Goal: Task Accomplishment & Management: Manage account settings

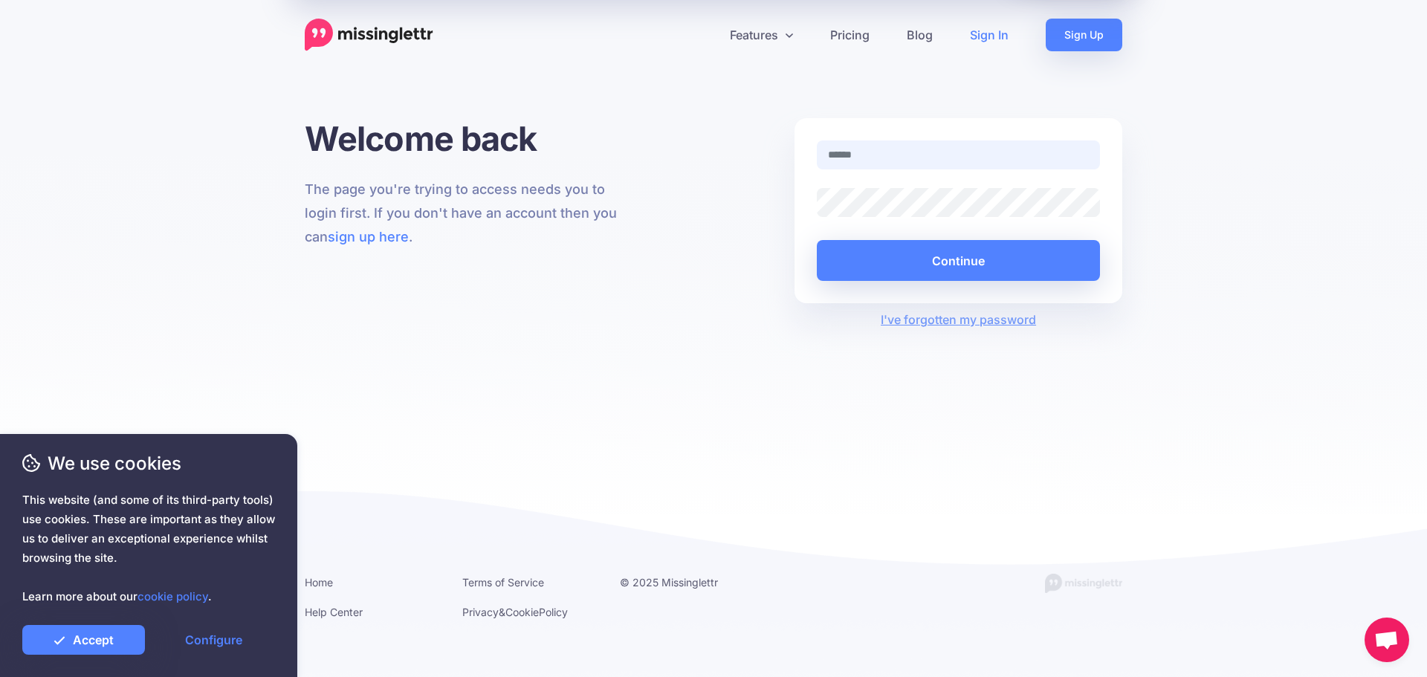
type input "**********"
click at [962, 270] on button "Continue" at bounding box center [958, 260] width 283 height 41
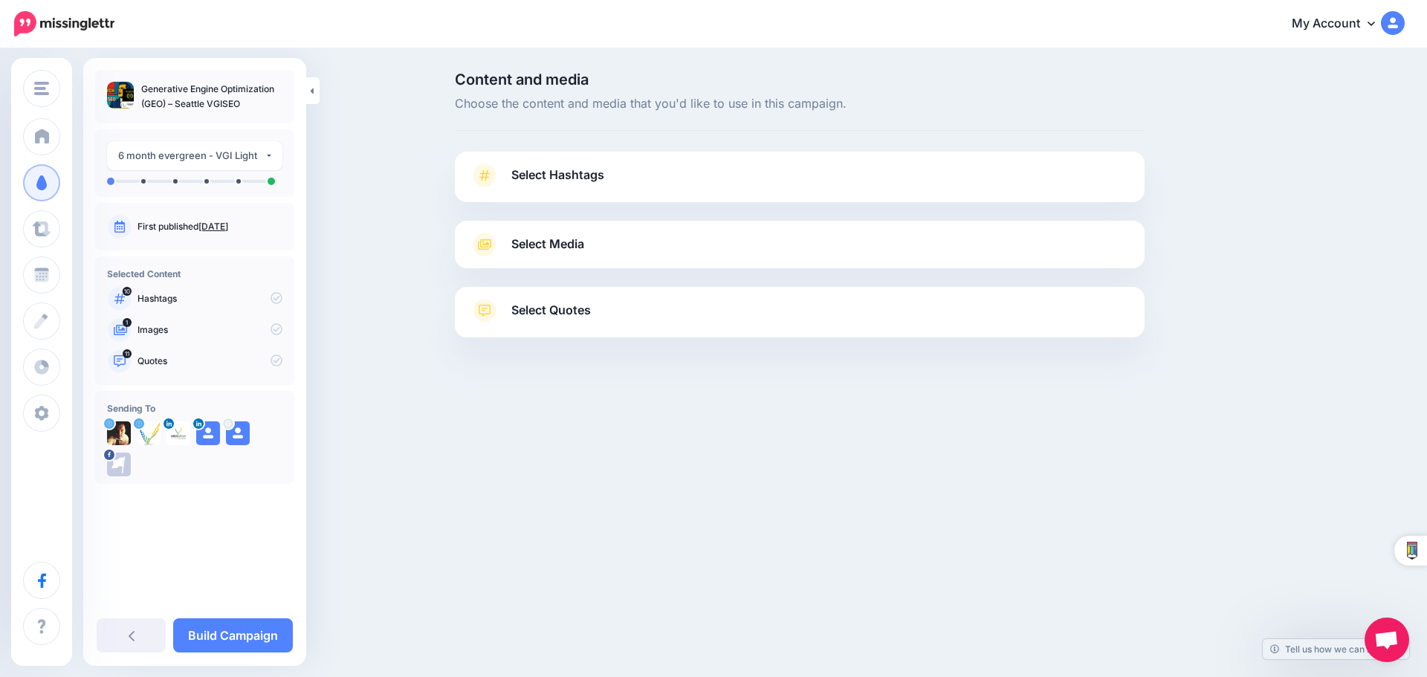
click at [574, 177] on span "Select Hashtags" at bounding box center [557, 175] width 93 height 20
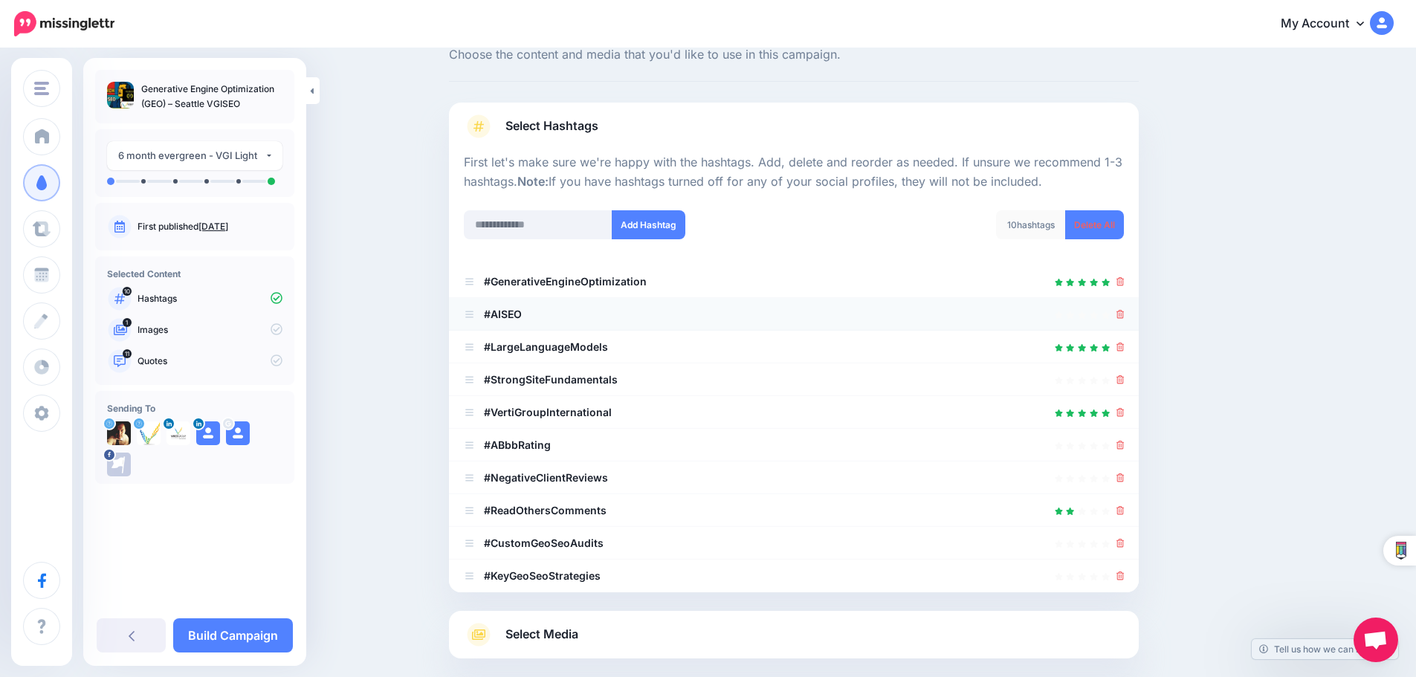
scroll to position [149, 0]
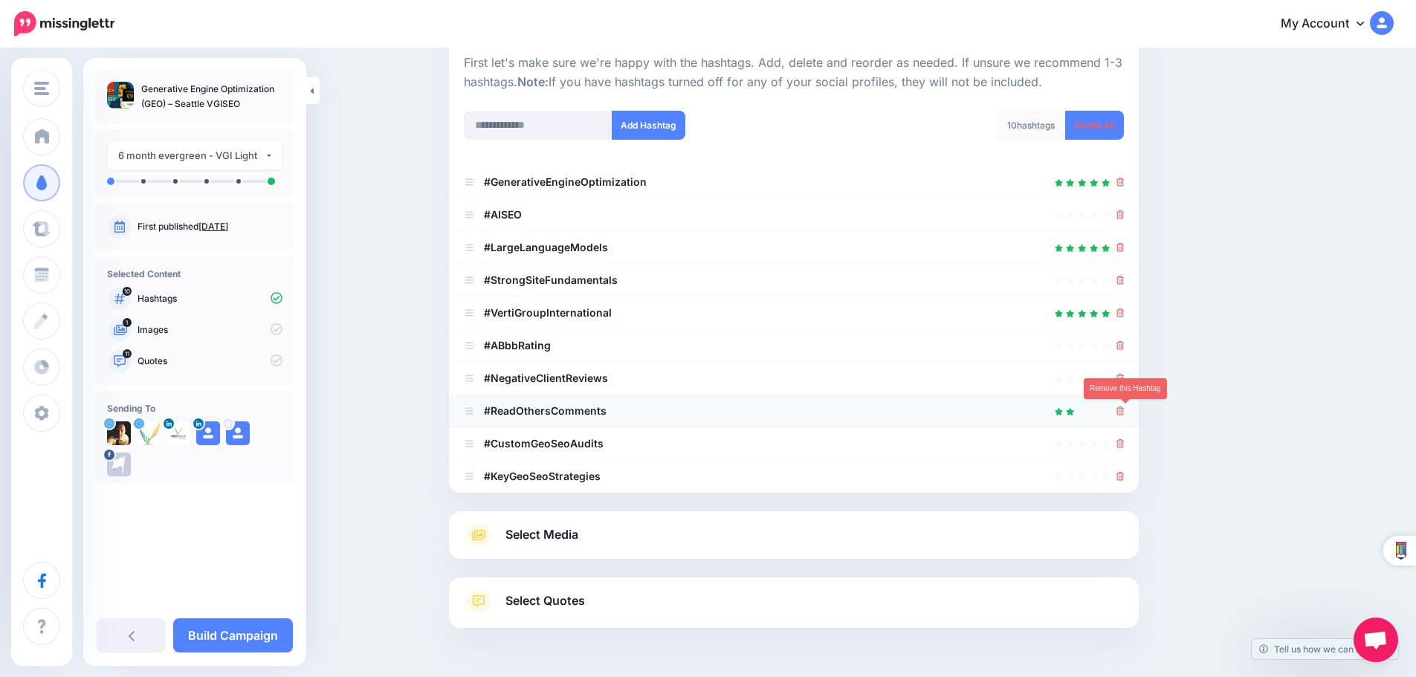
click at [1124, 412] on icon at bounding box center [1120, 410] width 8 height 9
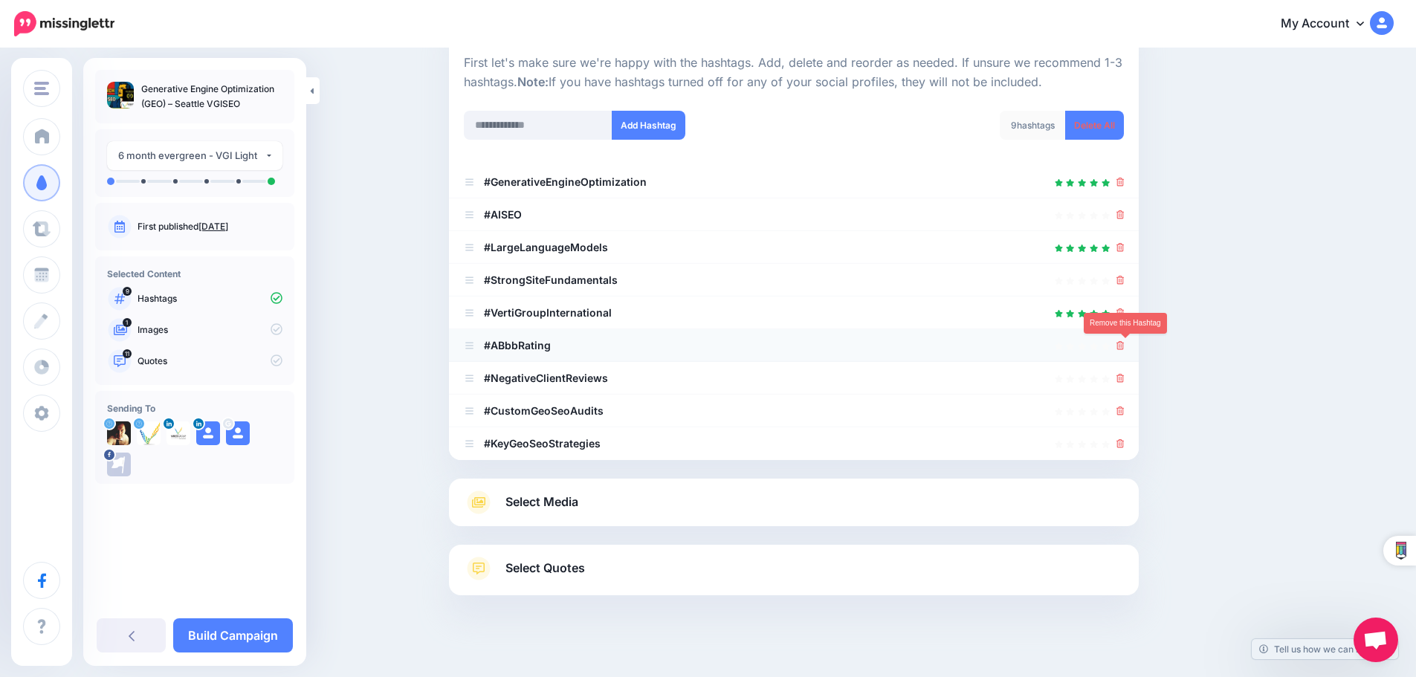
click at [1124, 343] on icon at bounding box center [1120, 345] width 8 height 9
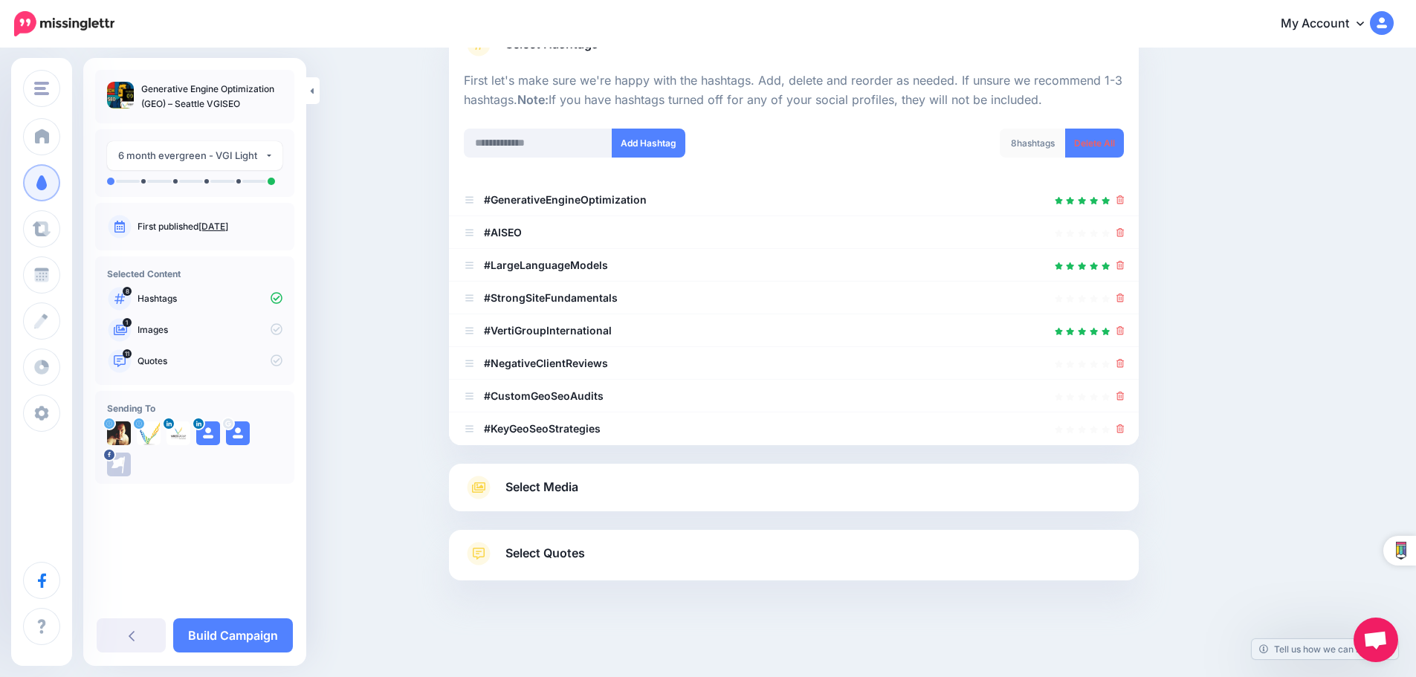
click at [574, 482] on span "Select Media" at bounding box center [541, 487] width 73 height 20
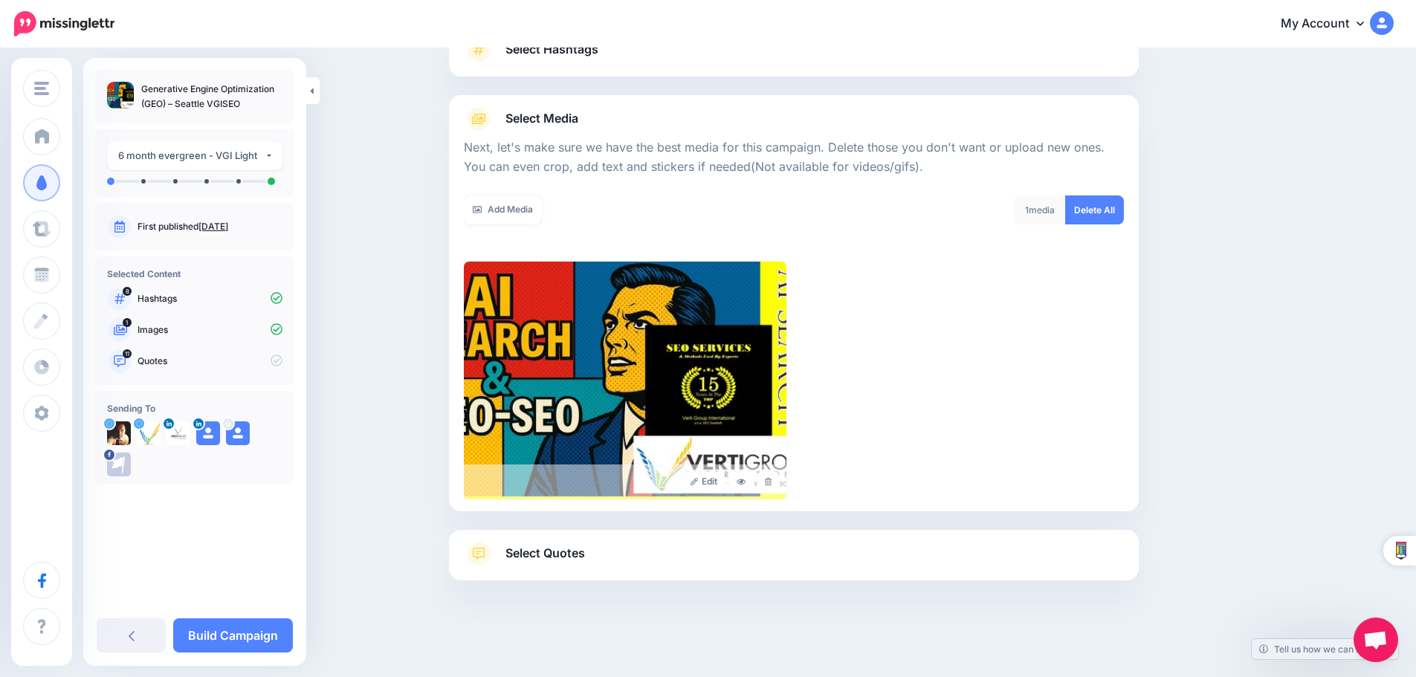
scroll to position [126, 0]
click at [545, 565] on link "Select Quotes" at bounding box center [794, 561] width 660 height 39
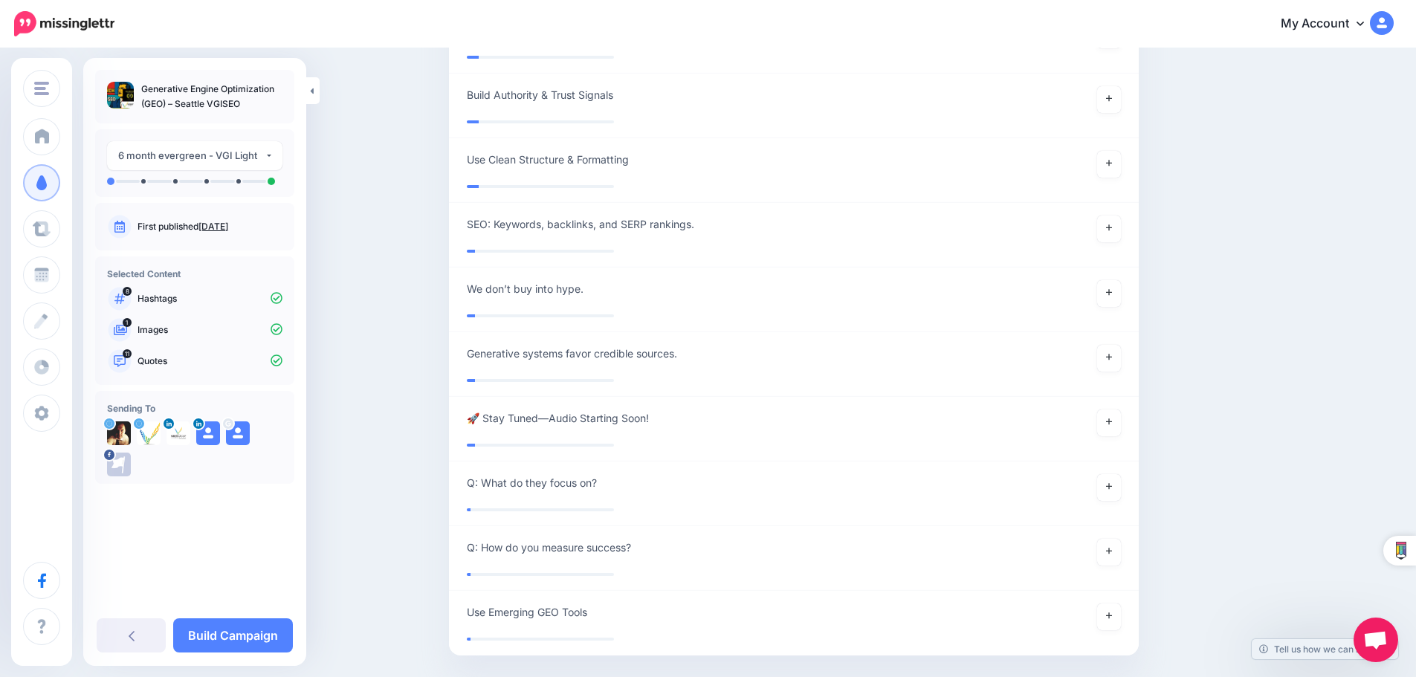
scroll to position [3289, 0]
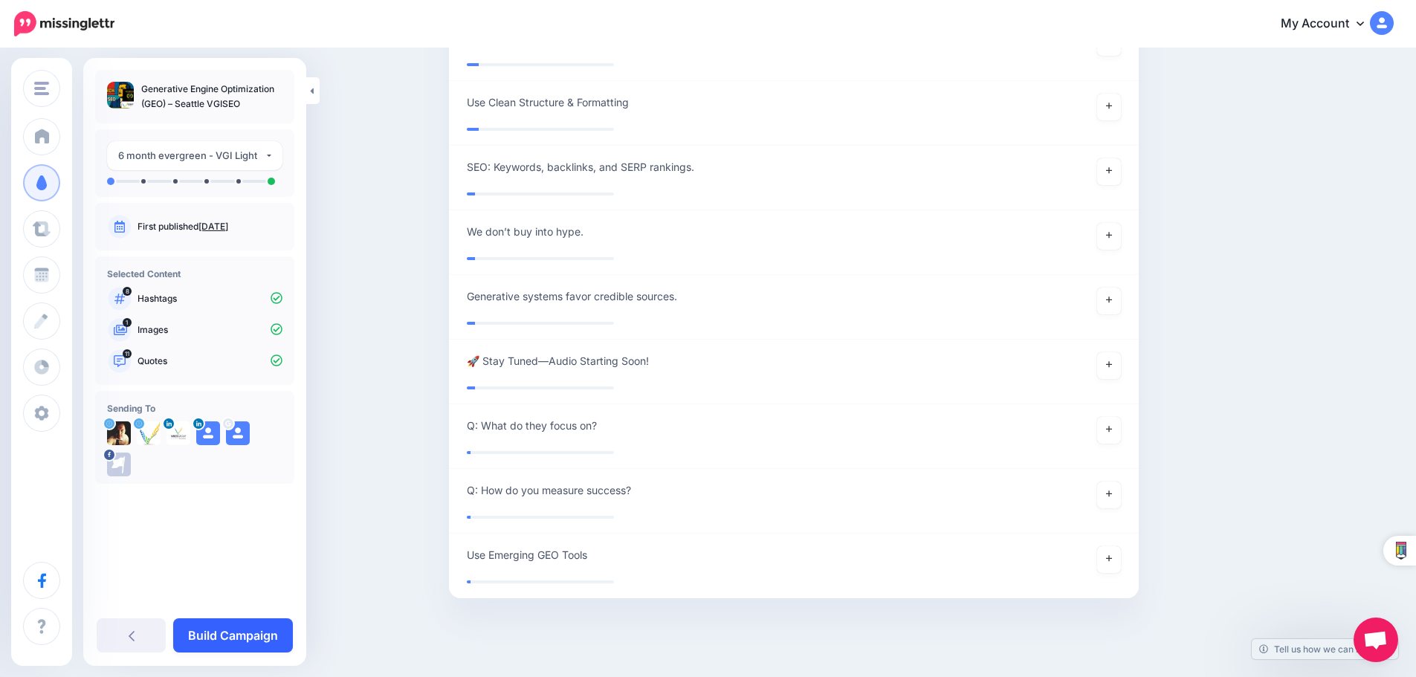
click at [224, 638] on link "Build Campaign" at bounding box center [233, 635] width 120 height 34
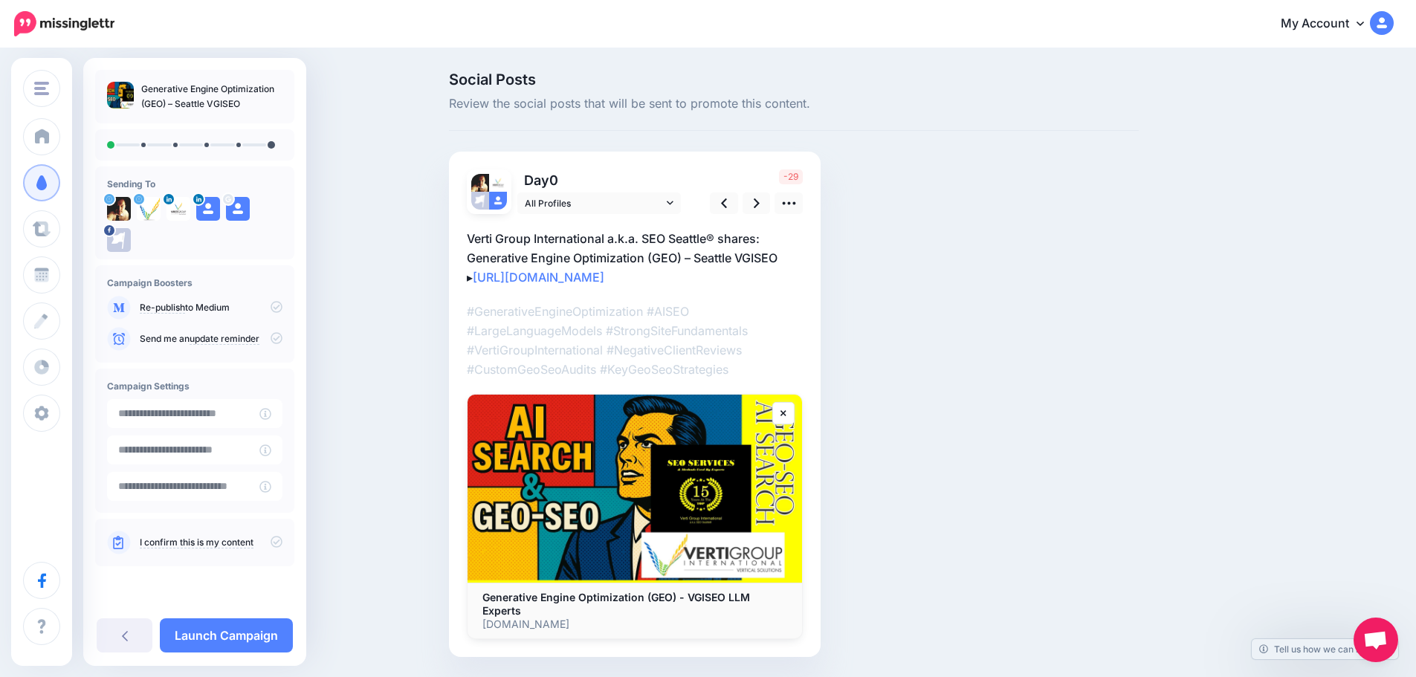
click at [279, 337] on icon at bounding box center [276, 338] width 12 height 12
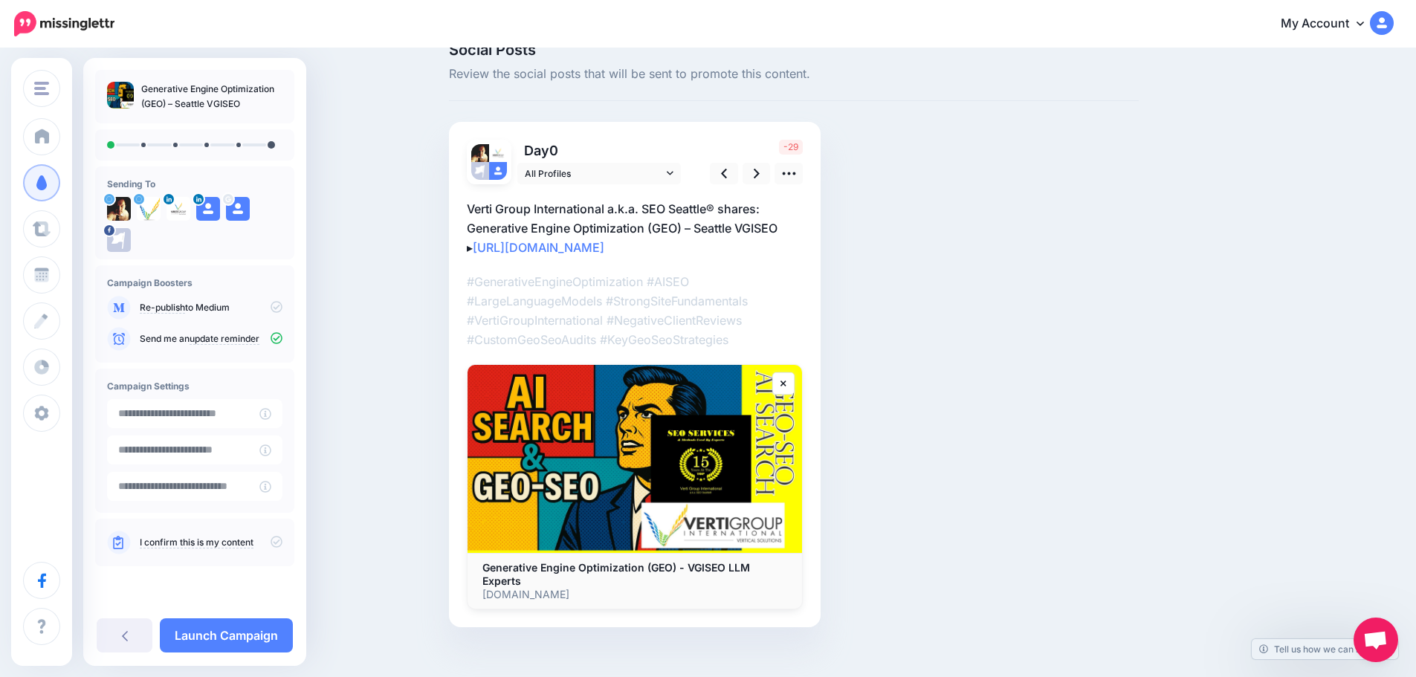
scroll to position [47, 0]
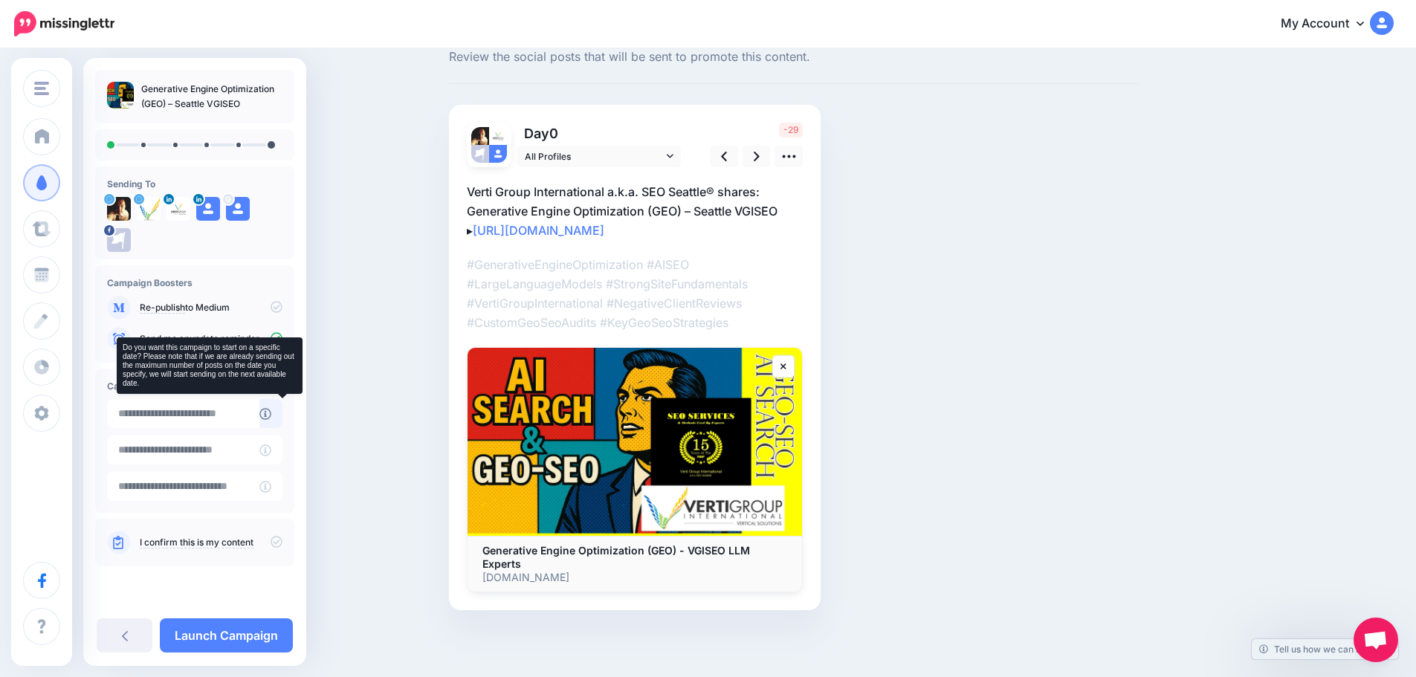
click at [271, 415] on icon at bounding box center [265, 414] width 12 height 12
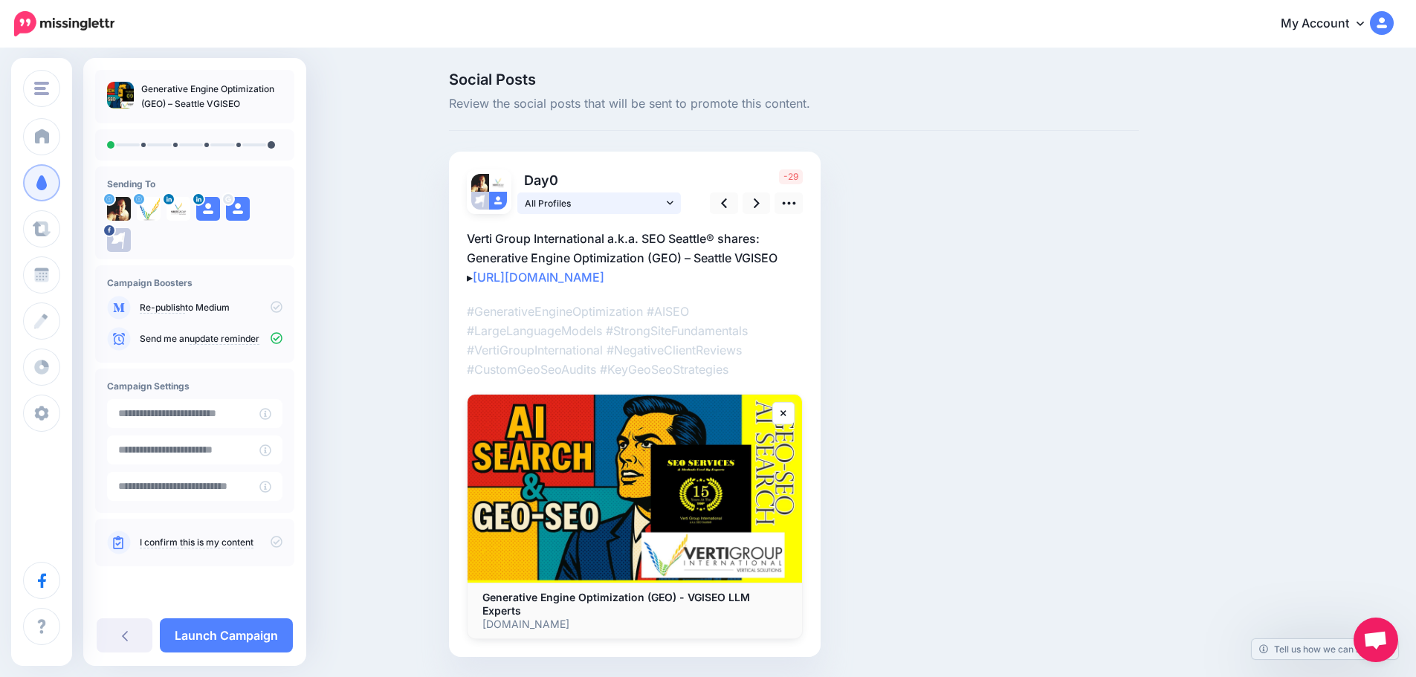
click at [616, 204] on span "All Profiles" at bounding box center [594, 203] width 138 height 16
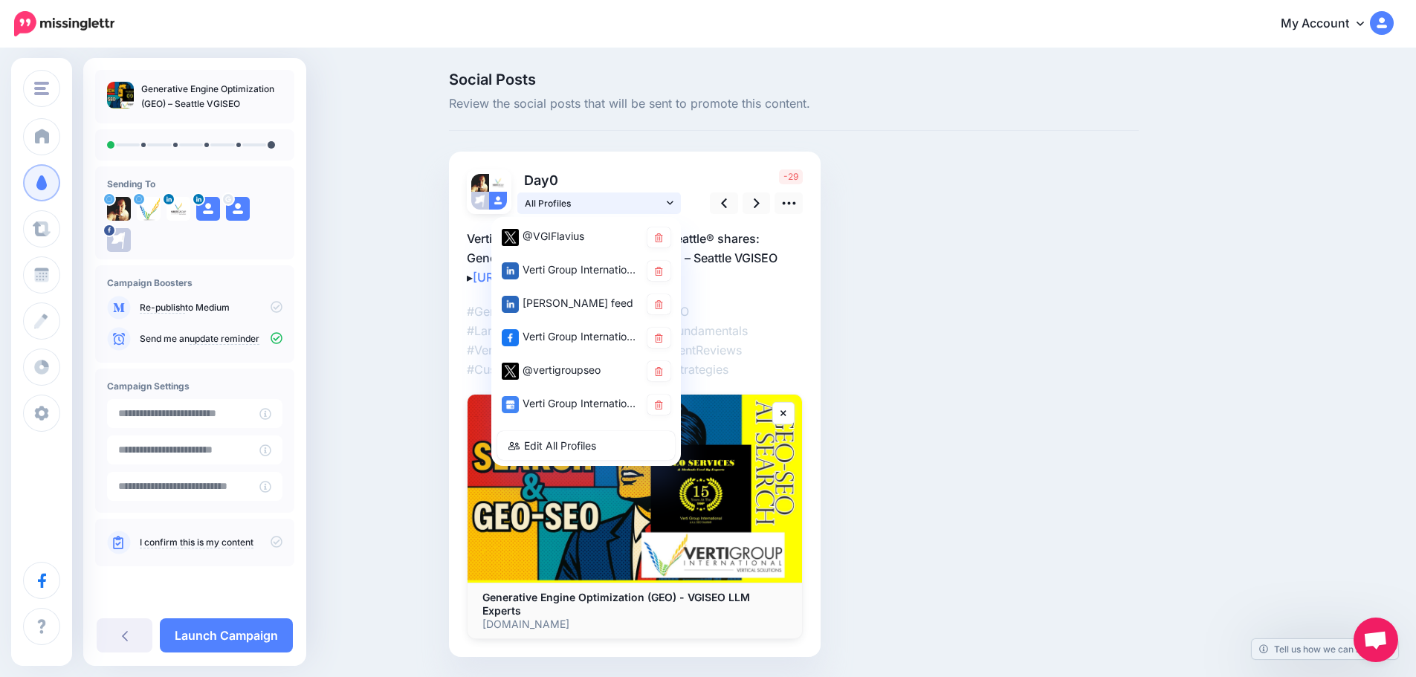
click at [616, 204] on span "All Profiles" at bounding box center [594, 203] width 138 height 16
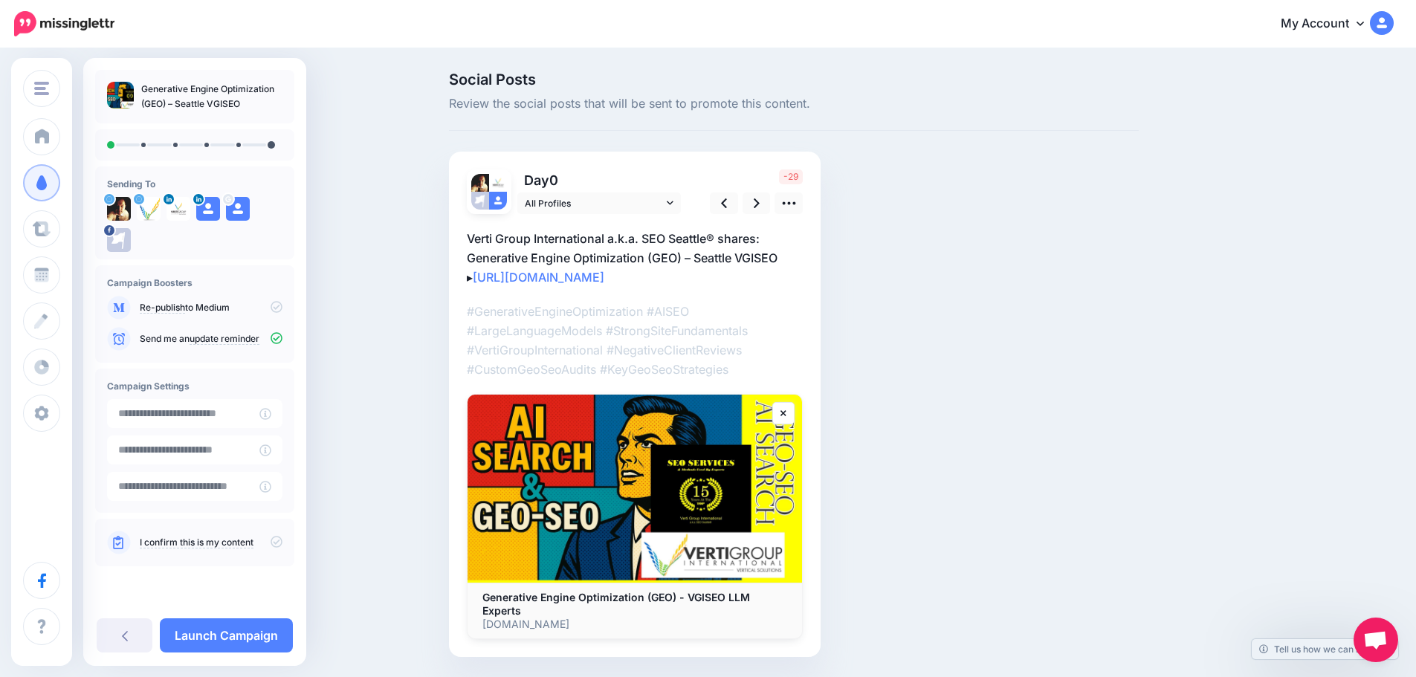
click at [965, 293] on div "Social Posts Review the social posts that will be sent to promote this content.…" at bounding box center [794, 386] width 712 height 629
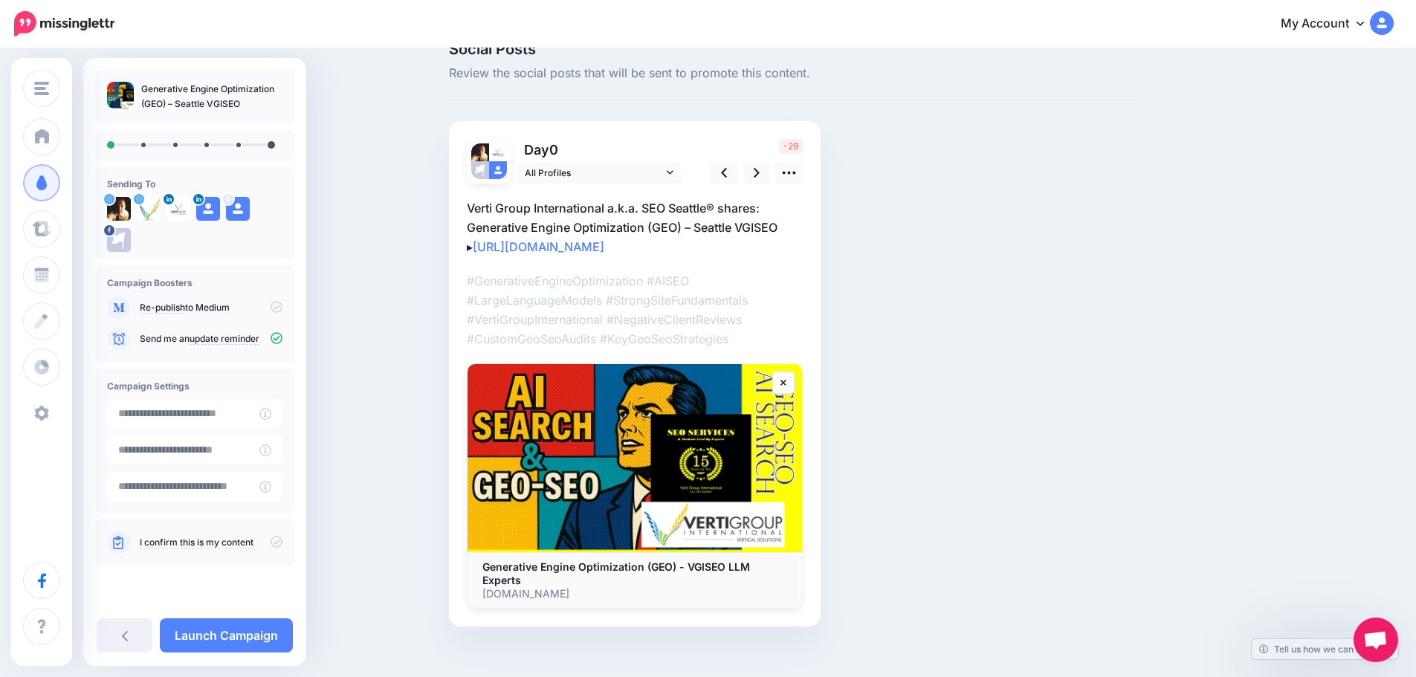
scroll to position [47, 0]
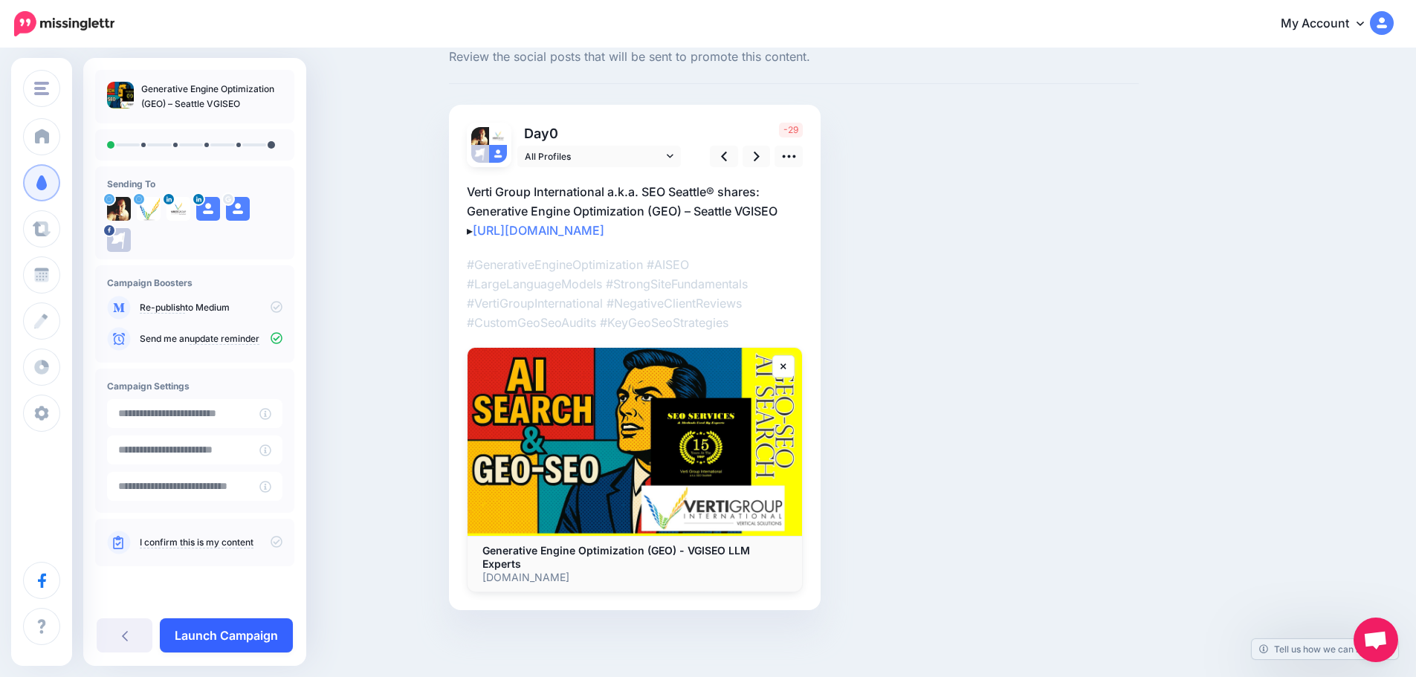
click at [238, 641] on link "Launch Campaign" at bounding box center [226, 635] width 133 height 34
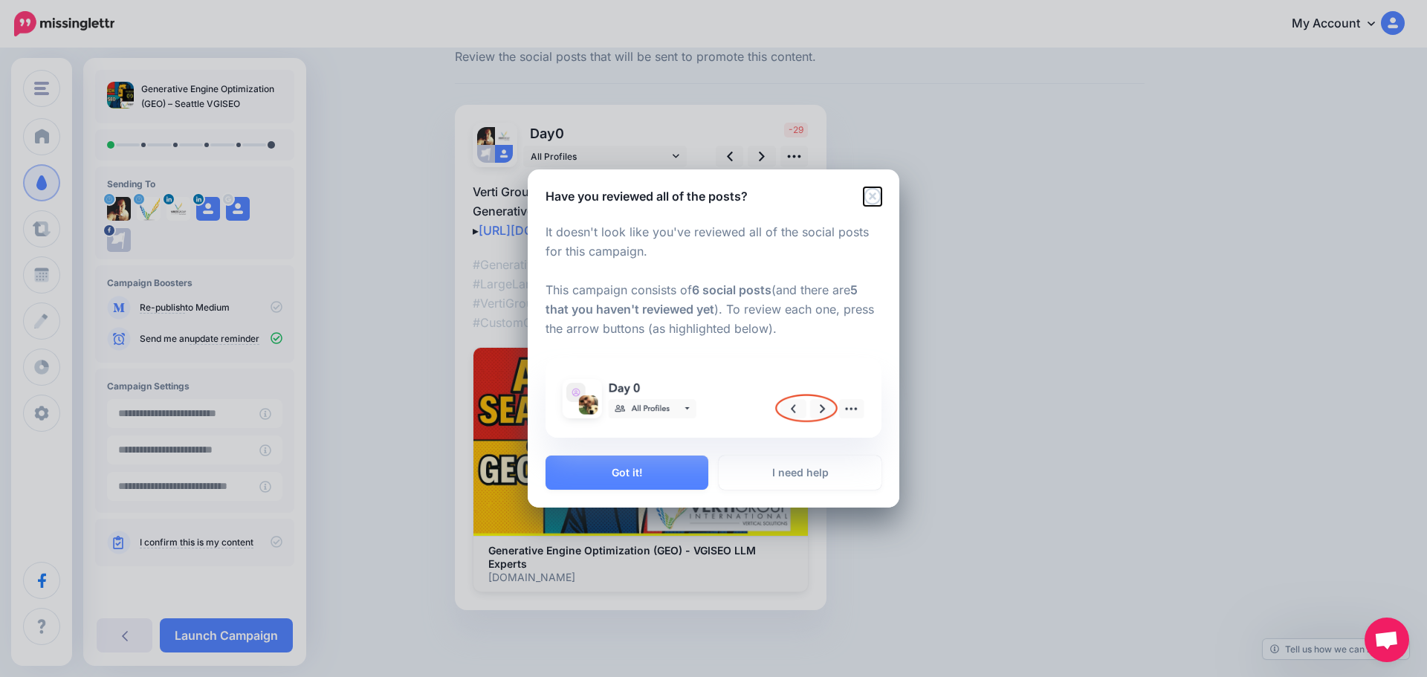
click at [875, 197] on icon "Close" at bounding box center [872, 196] width 18 height 18
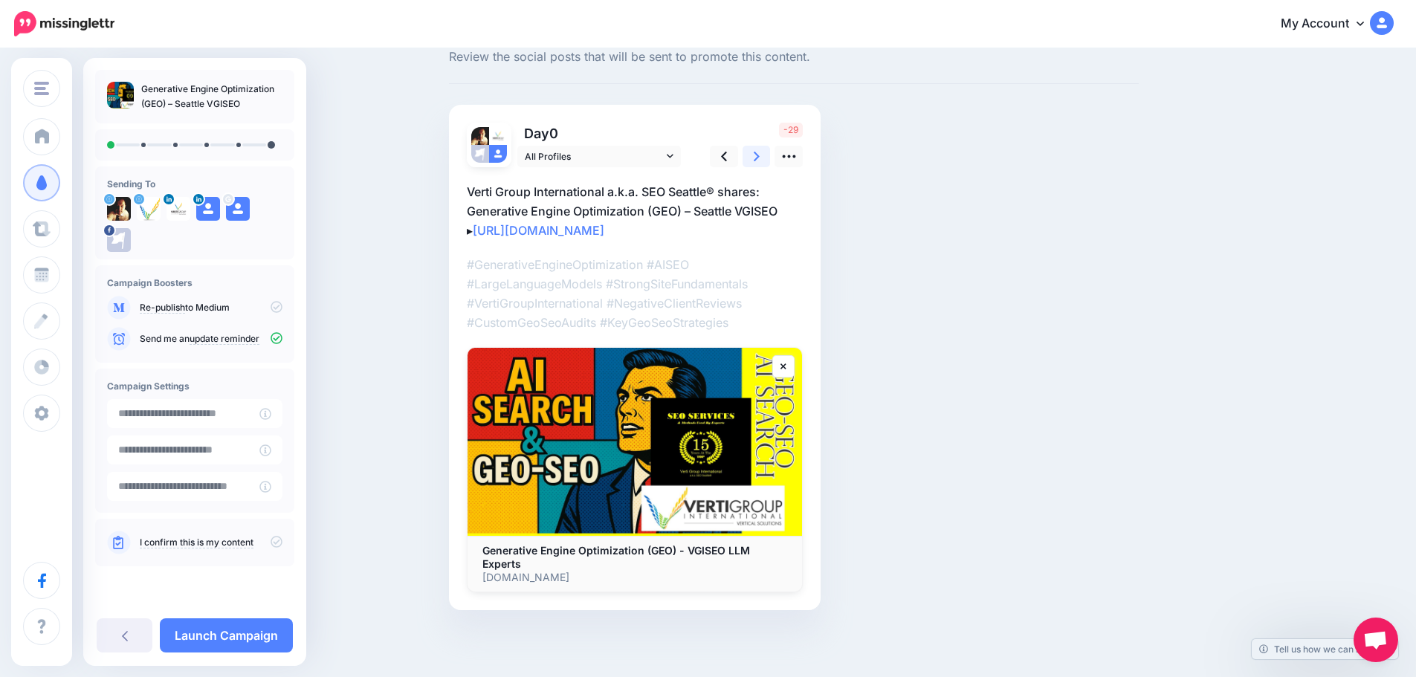
click at [759, 156] on icon at bounding box center [757, 157] width 6 height 10
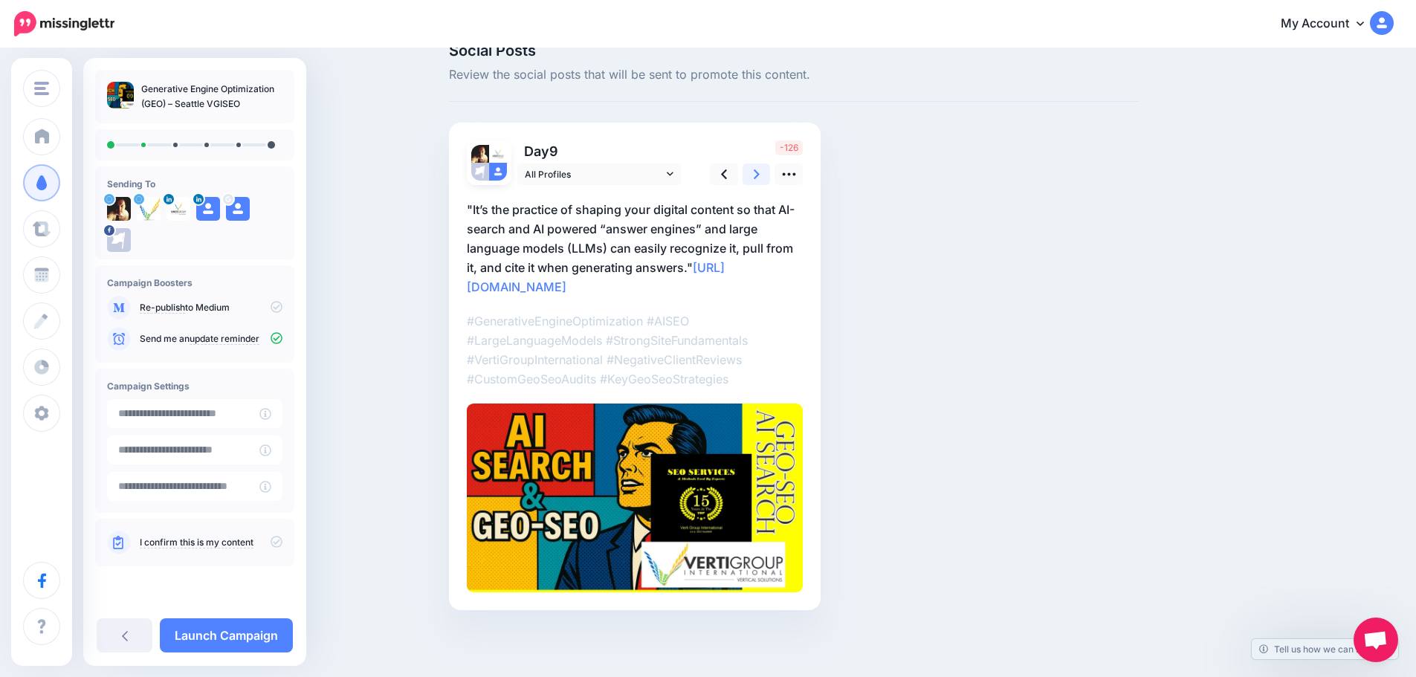
scroll to position [0, 0]
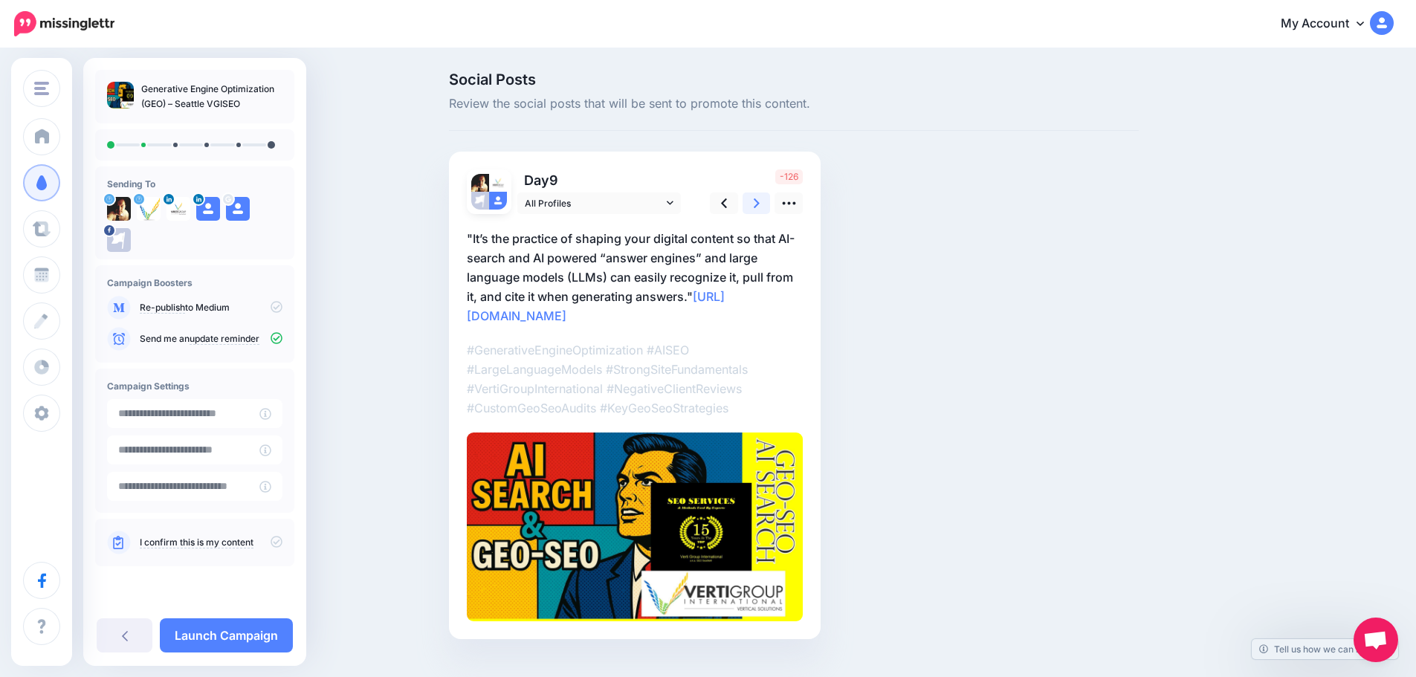
click at [759, 201] on icon at bounding box center [757, 203] width 6 height 16
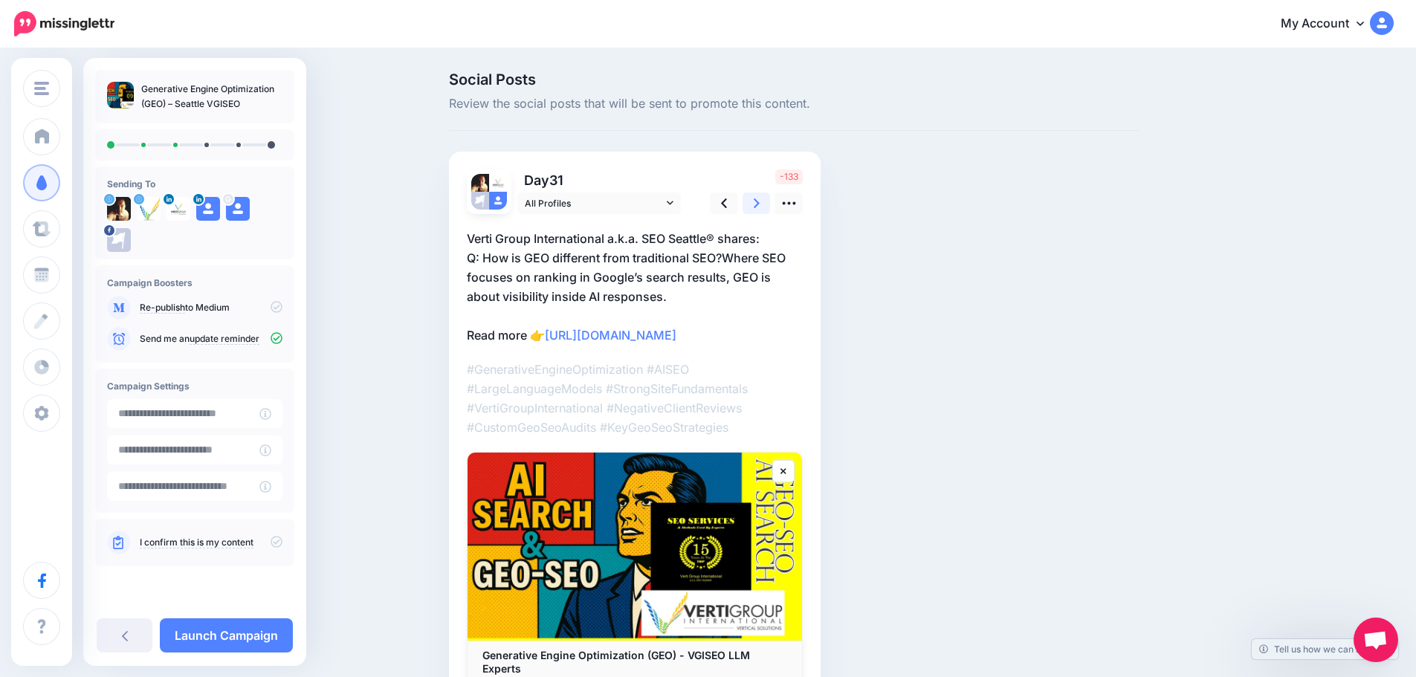
click at [759, 201] on icon at bounding box center [757, 203] width 6 height 16
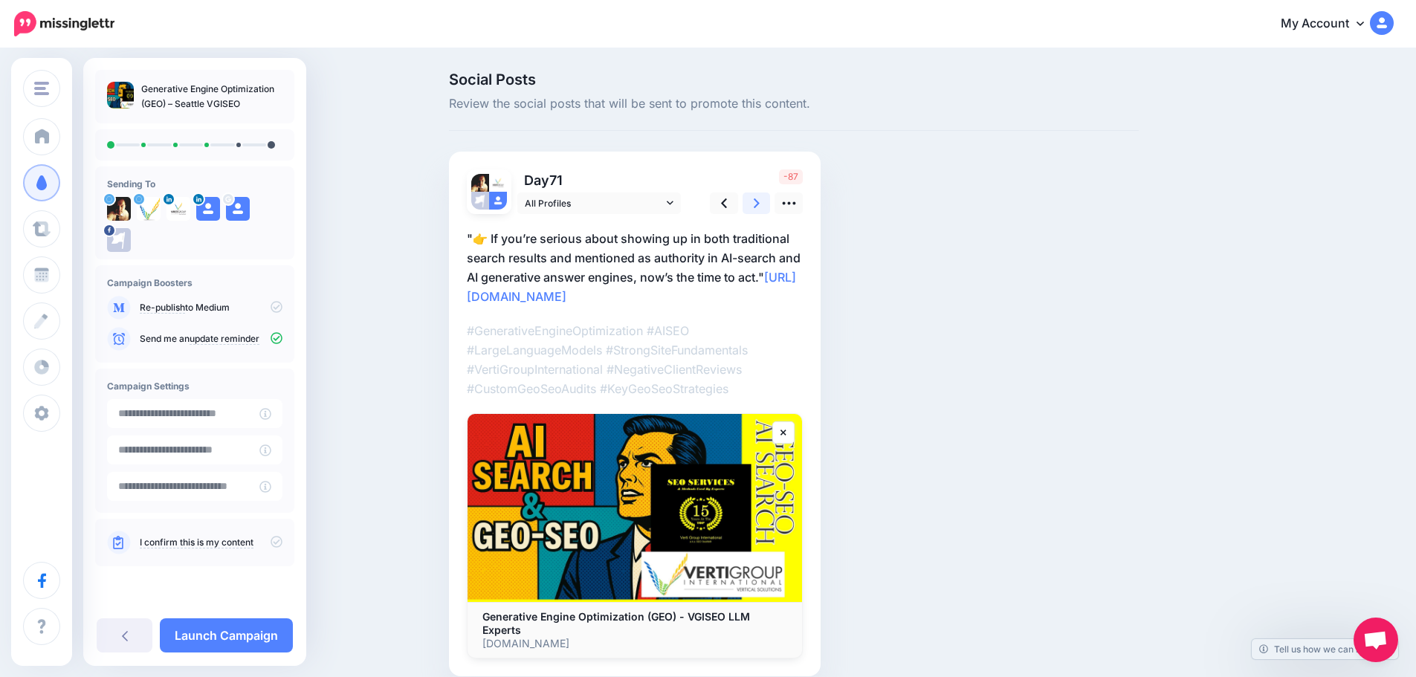
click at [759, 201] on icon at bounding box center [757, 203] width 6 height 16
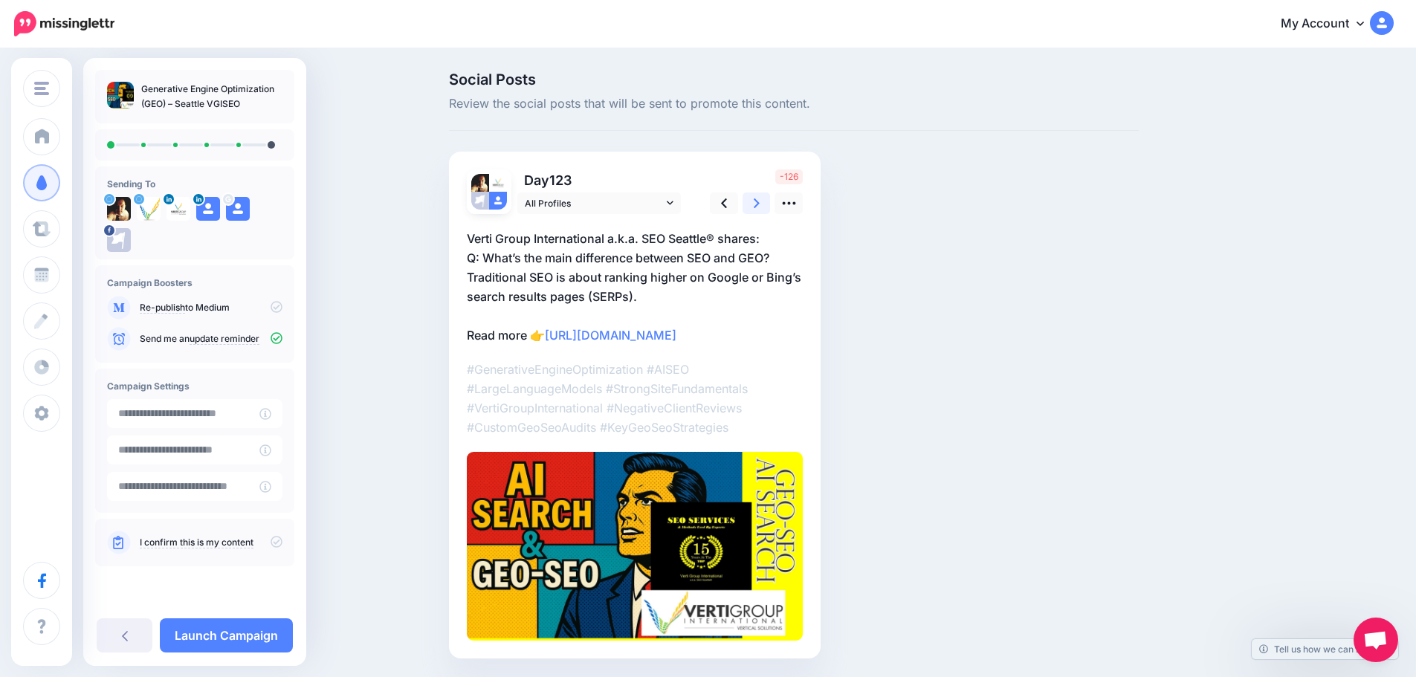
click at [759, 201] on icon at bounding box center [757, 203] width 6 height 16
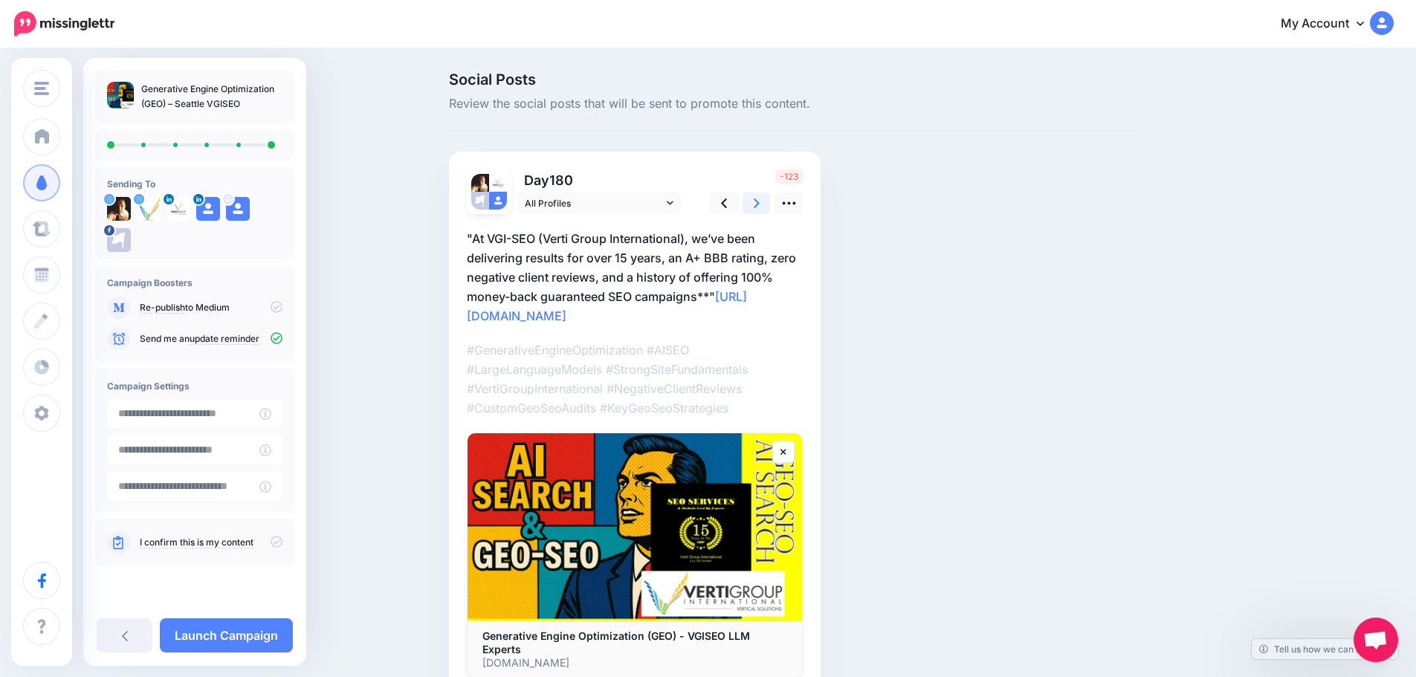
click at [759, 201] on icon at bounding box center [757, 203] width 6 height 16
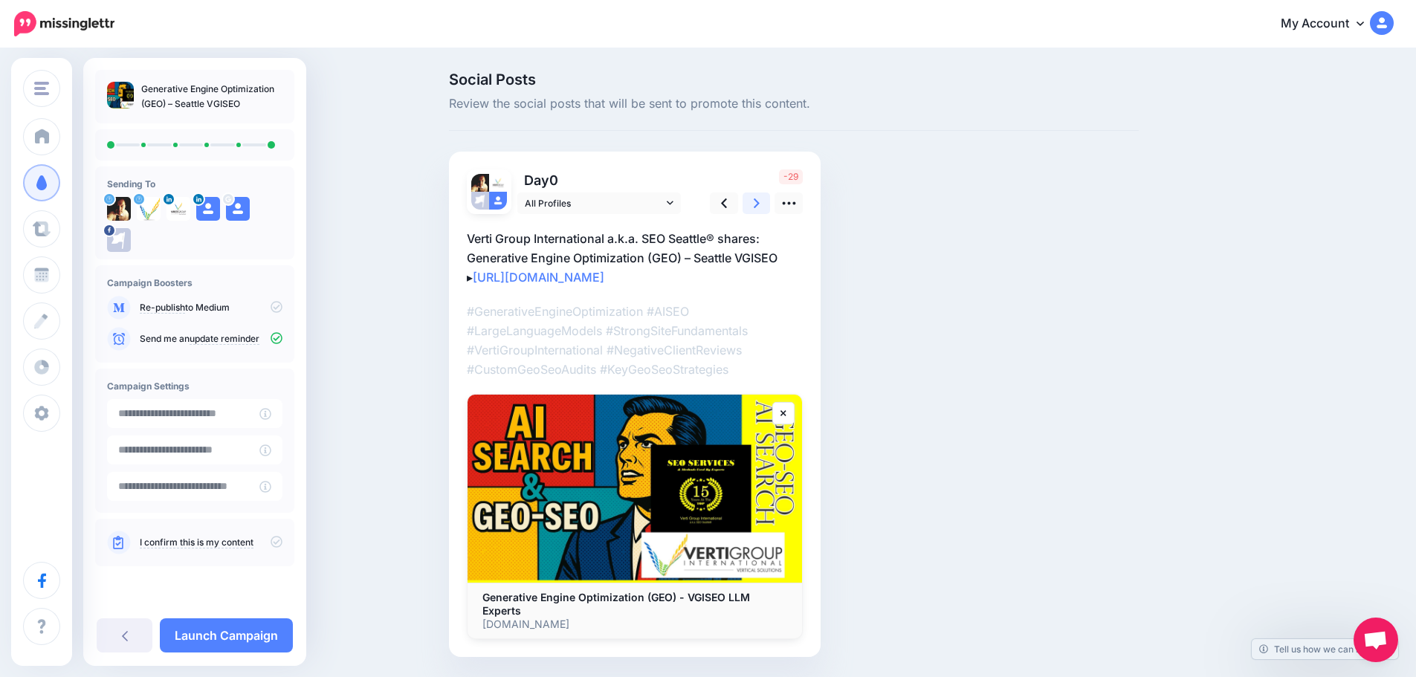
click at [759, 201] on icon at bounding box center [757, 203] width 6 height 16
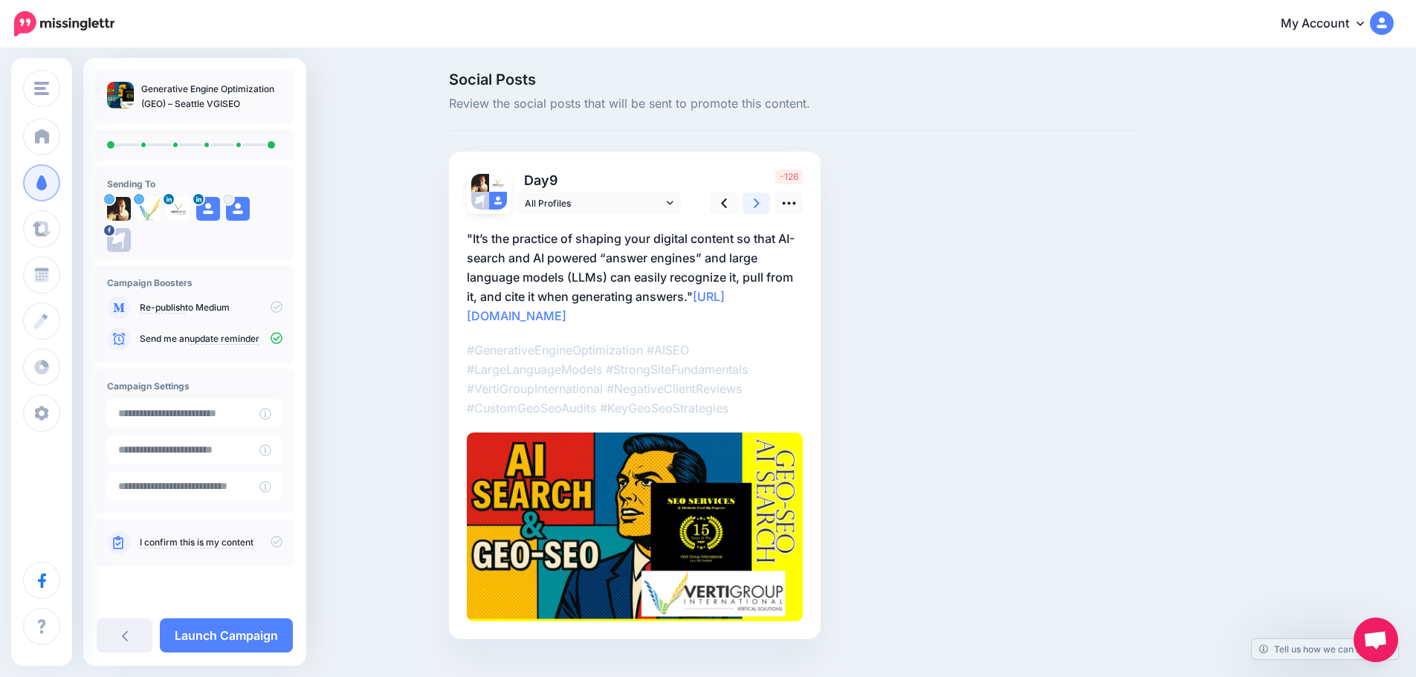
click at [759, 201] on icon at bounding box center [757, 203] width 6 height 16
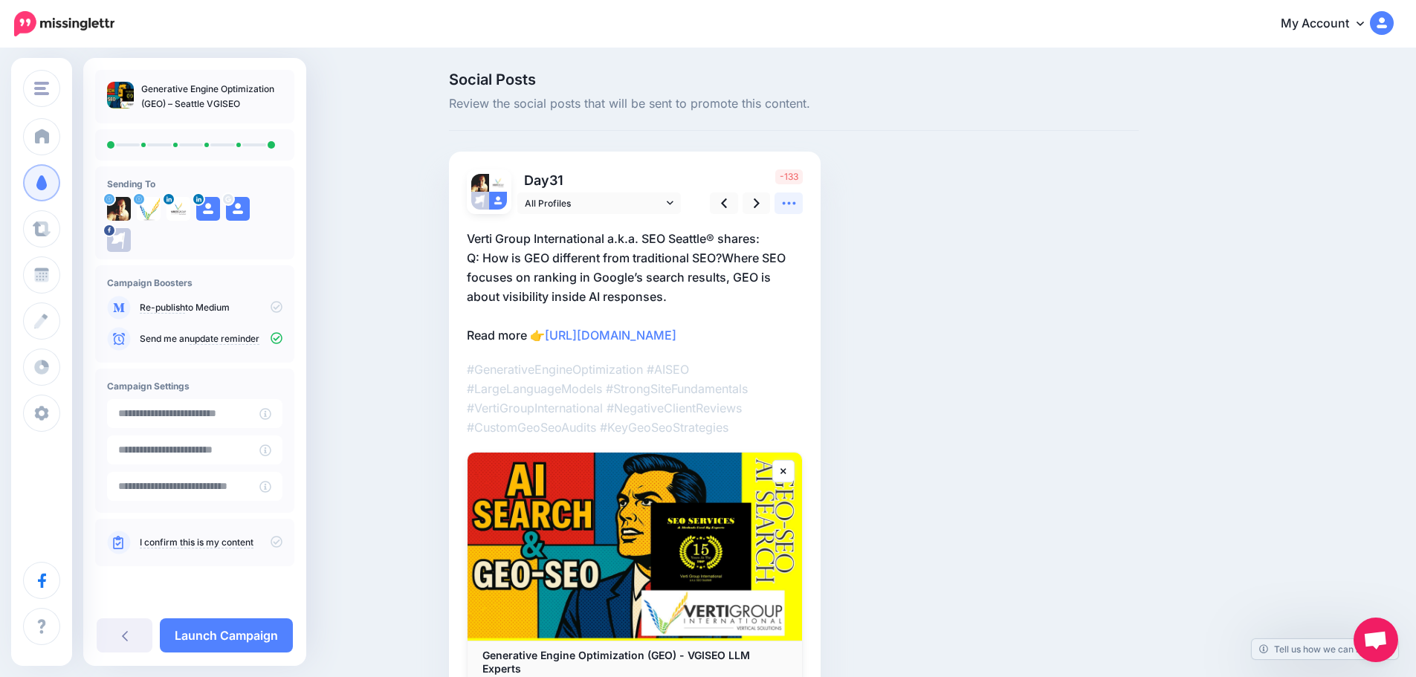
click at [790, 201] on icon at bounding box center [789, 203] width 16 height 16
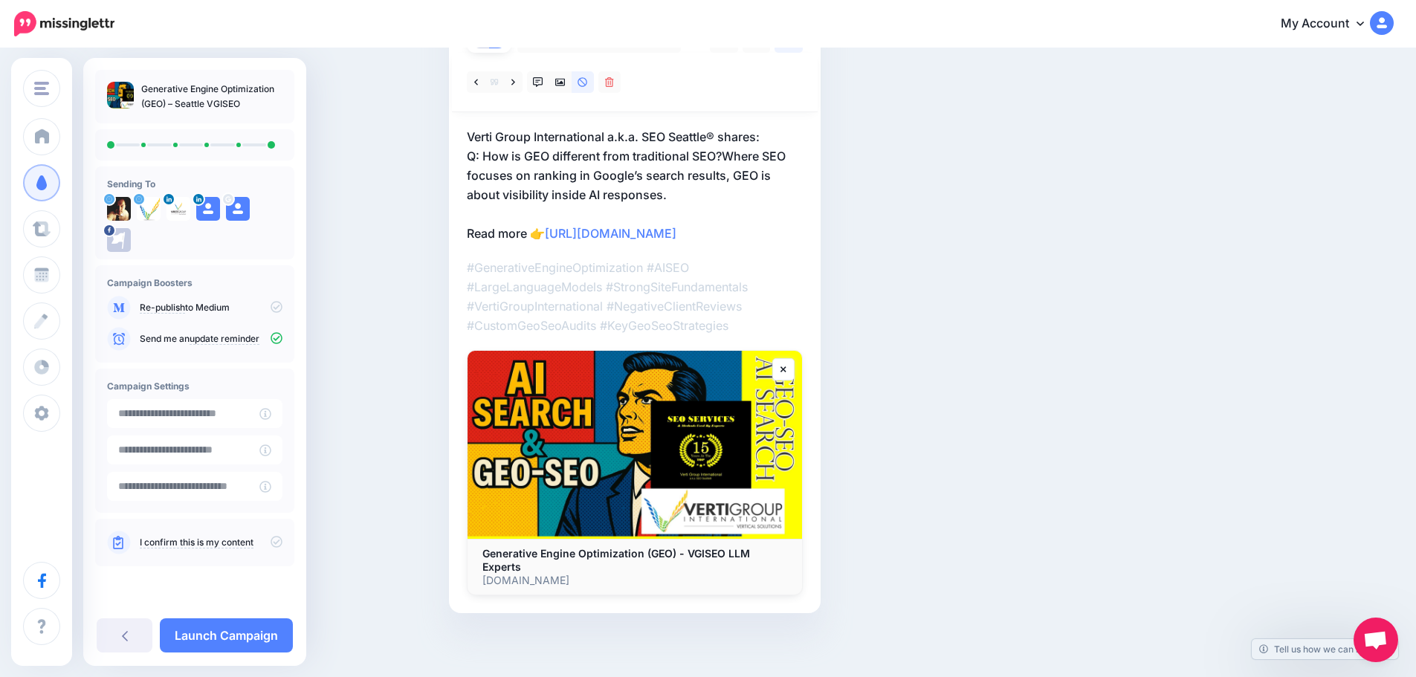
scroll to position [164, 0]
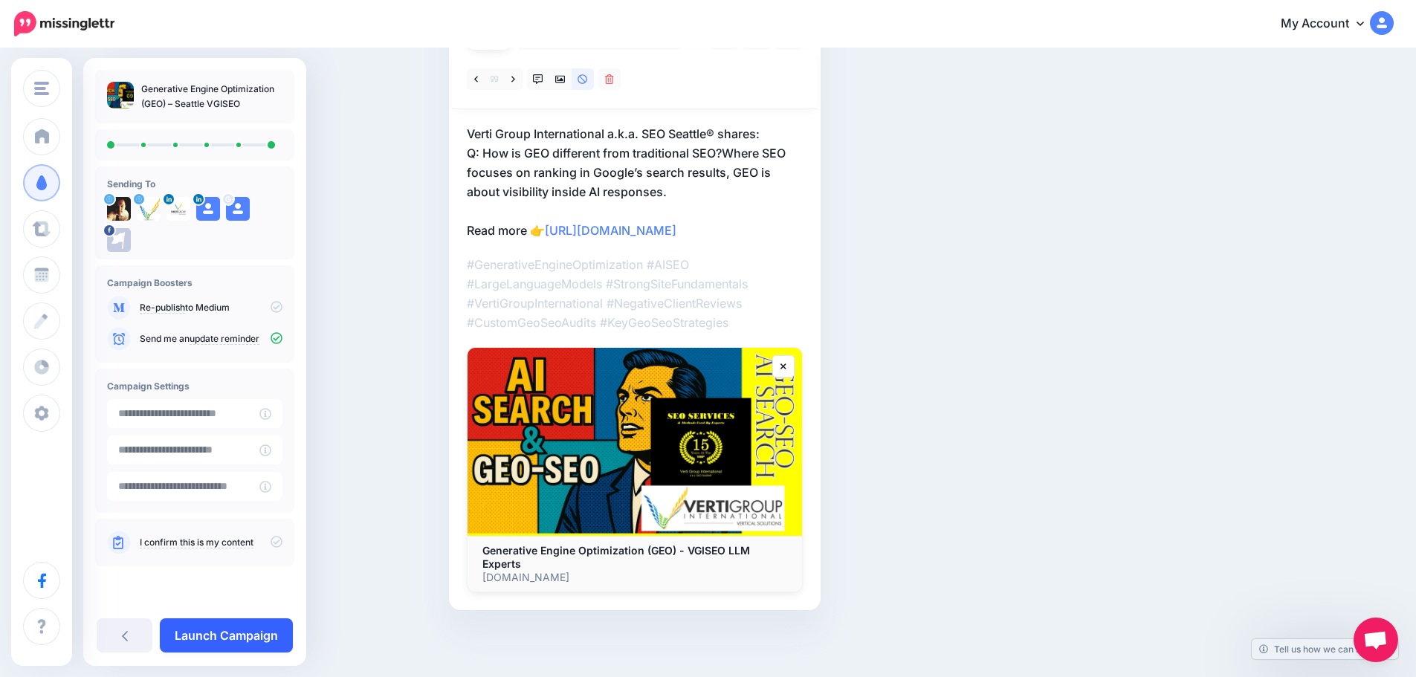
click at [226, 638] on link "Launch Campaign" at bounding box center [226, 635] width 133 height 34
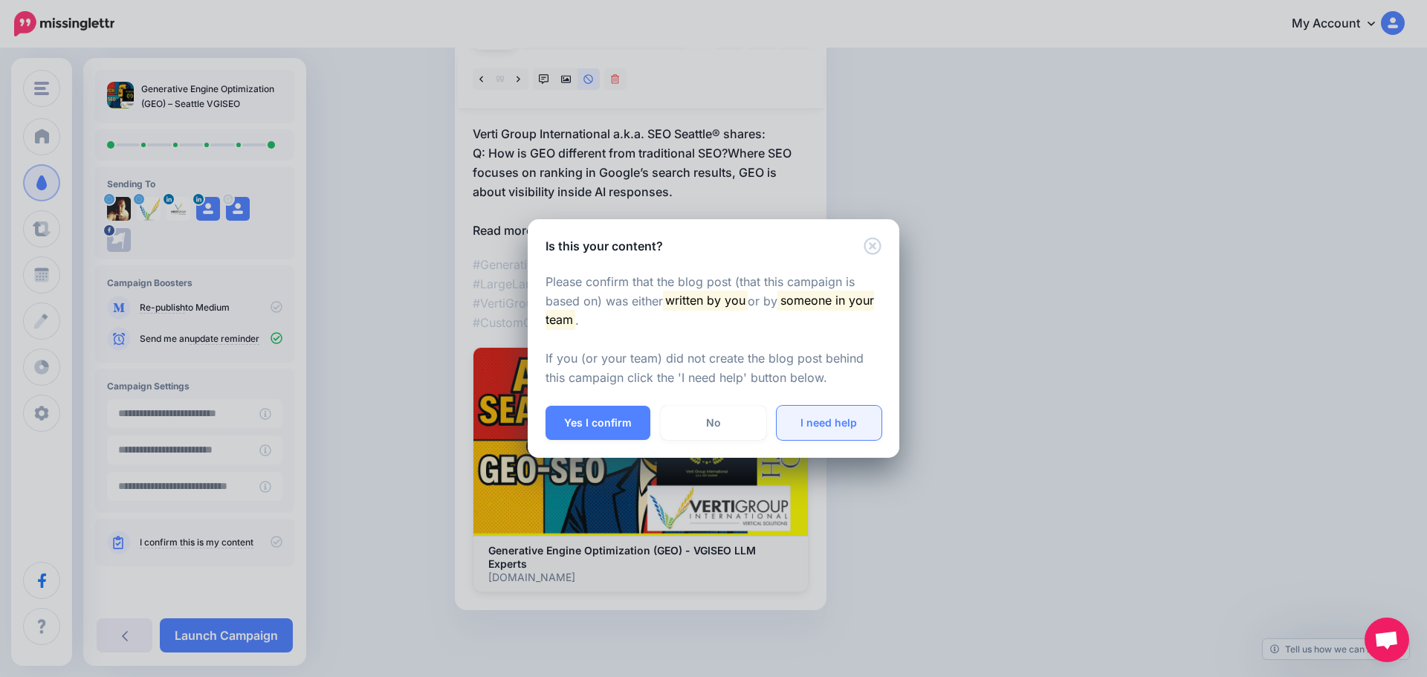
click at [837, 422] on link "I need help" at bounding box center [829, 423] width 105 height 34
click at [1214, 115] on div "Is this your content? Please confirm that the blog post (that this campaign is …" at bounding box center [713, 338] width 1427 height 677
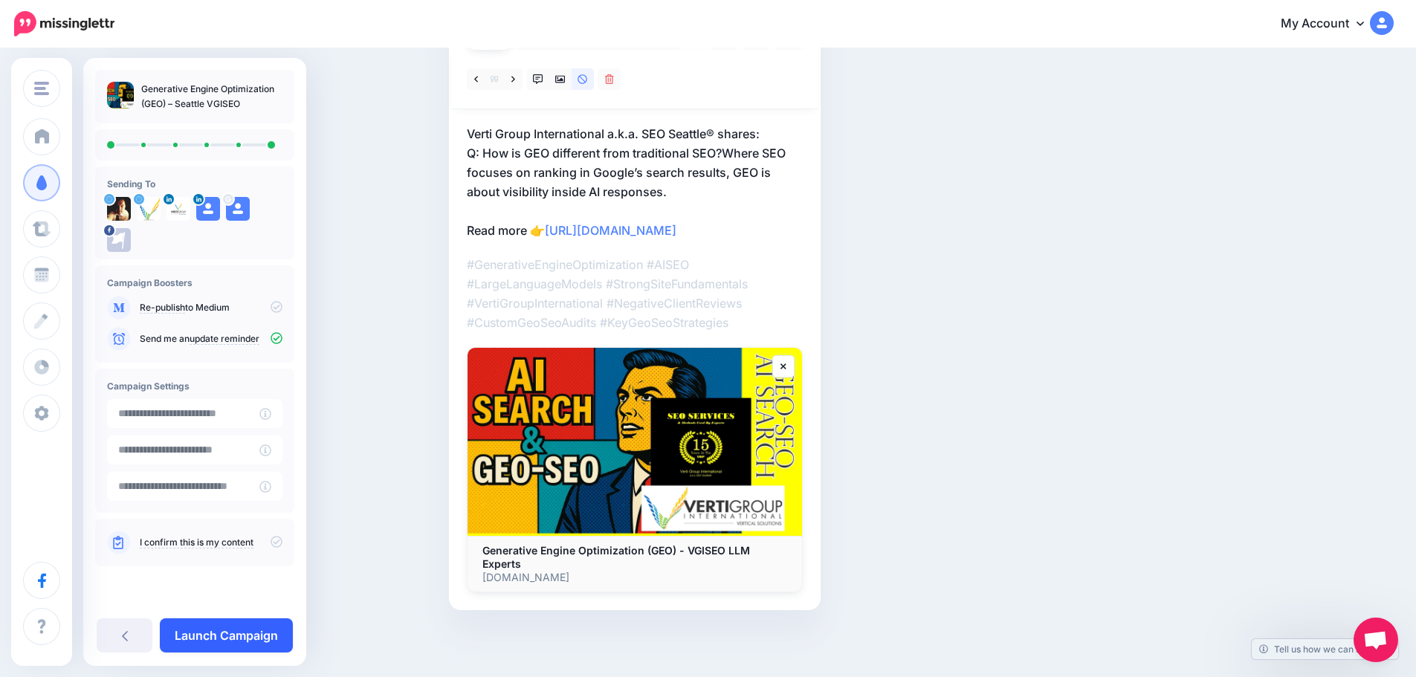
click at [227, 632] on link "Launch Campaign" at bounding box center [226, 635] width 133 height 34
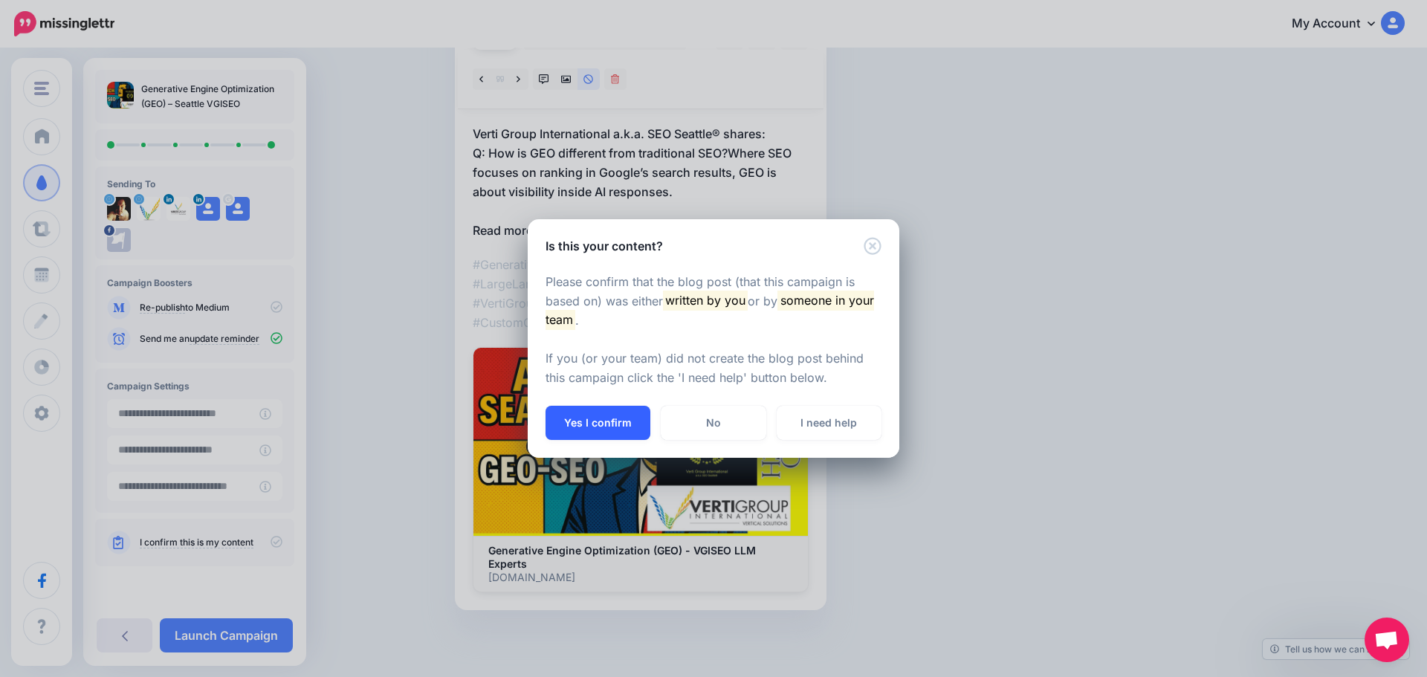
click at [583, 419] on button "Yes I confirm" at bounding box center [597, 423] width 105 height 34
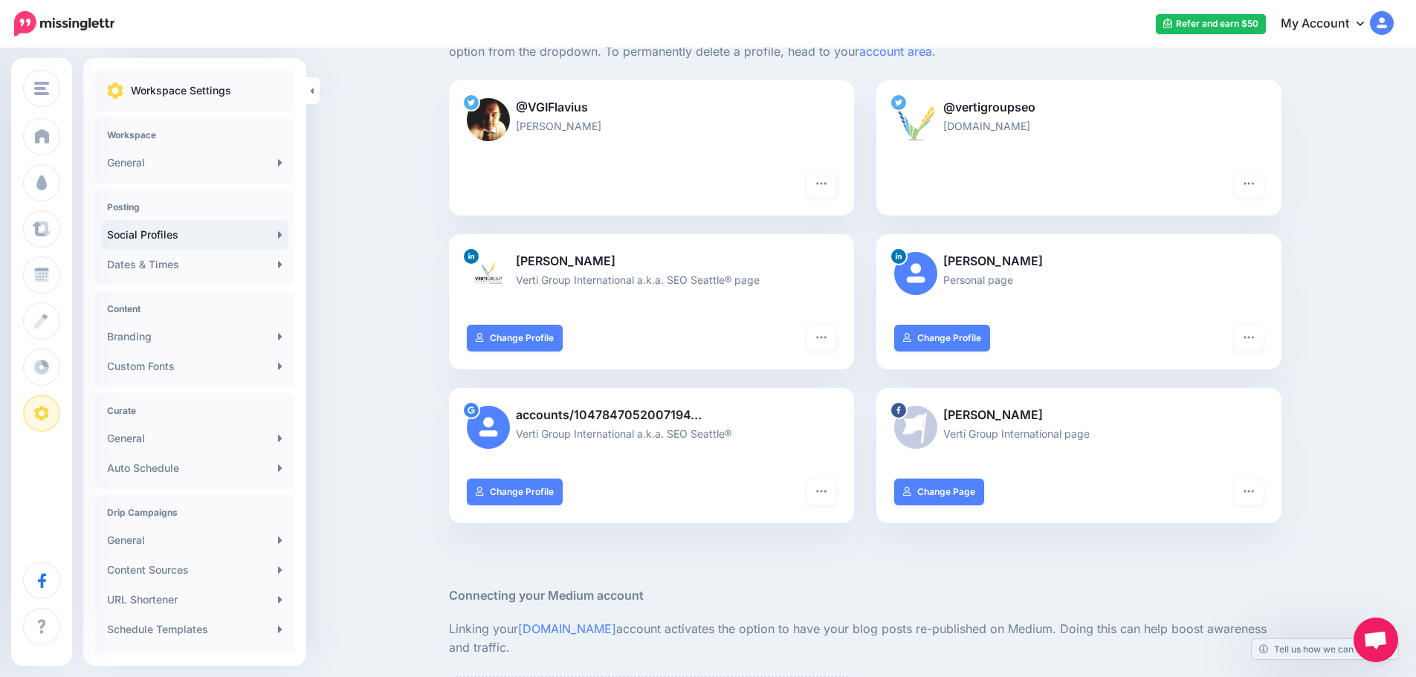
scroll to position [149, 0]
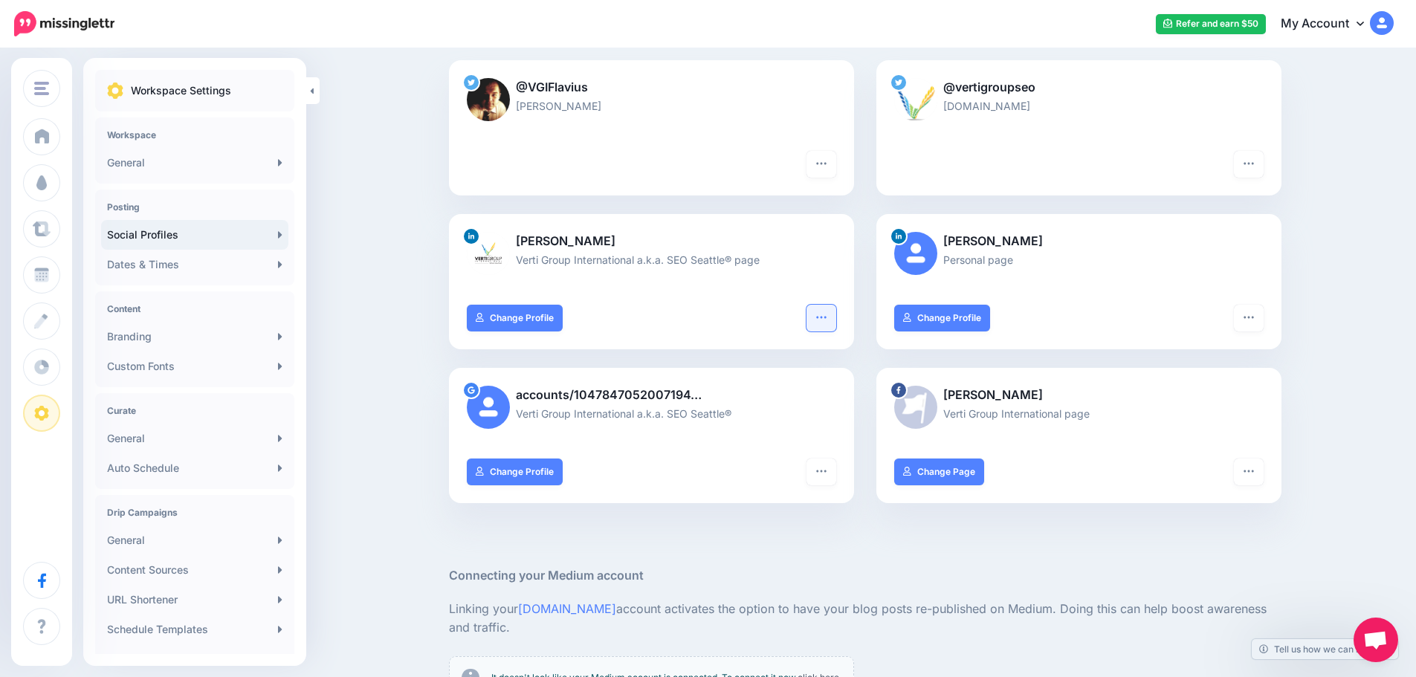
click at [827, 314] on icon "button" at bounding box center [821, 317] width 12 height 12
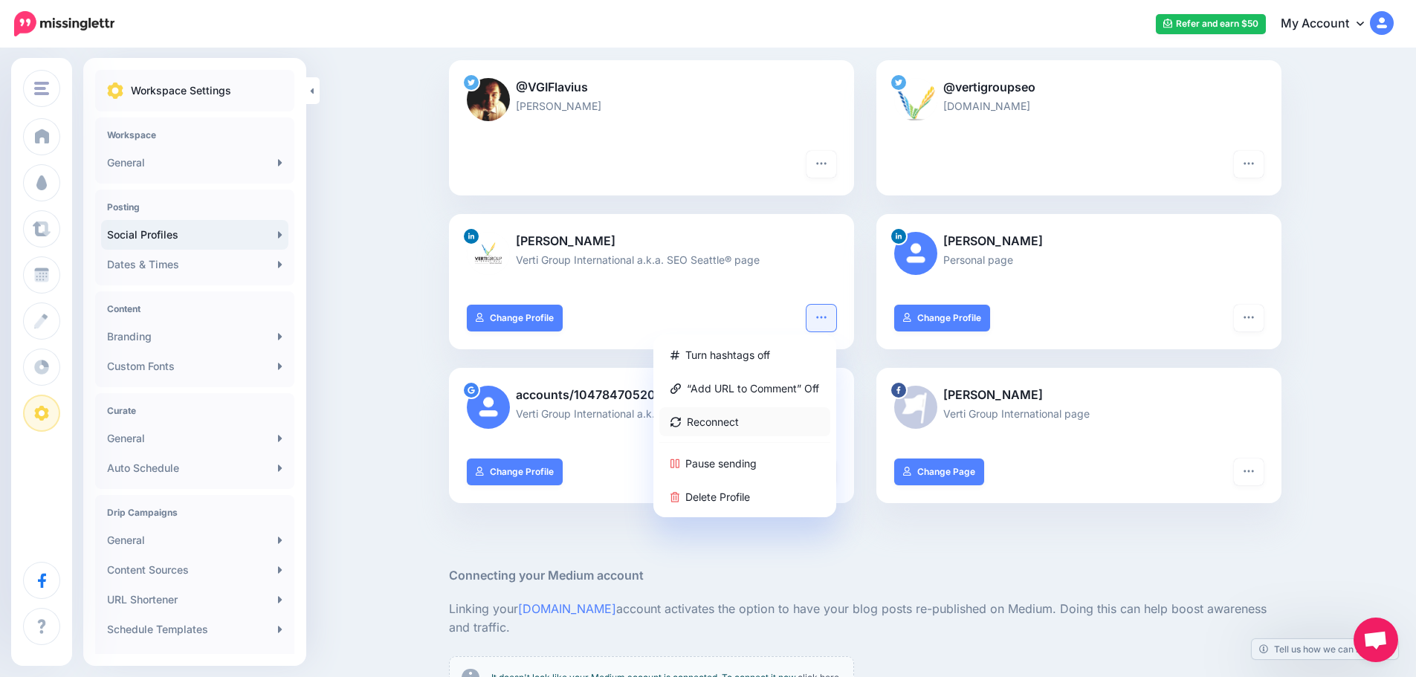
click at [744, 416] on link "Reconnect" at bounding box center [744, 421] width 171 height 29
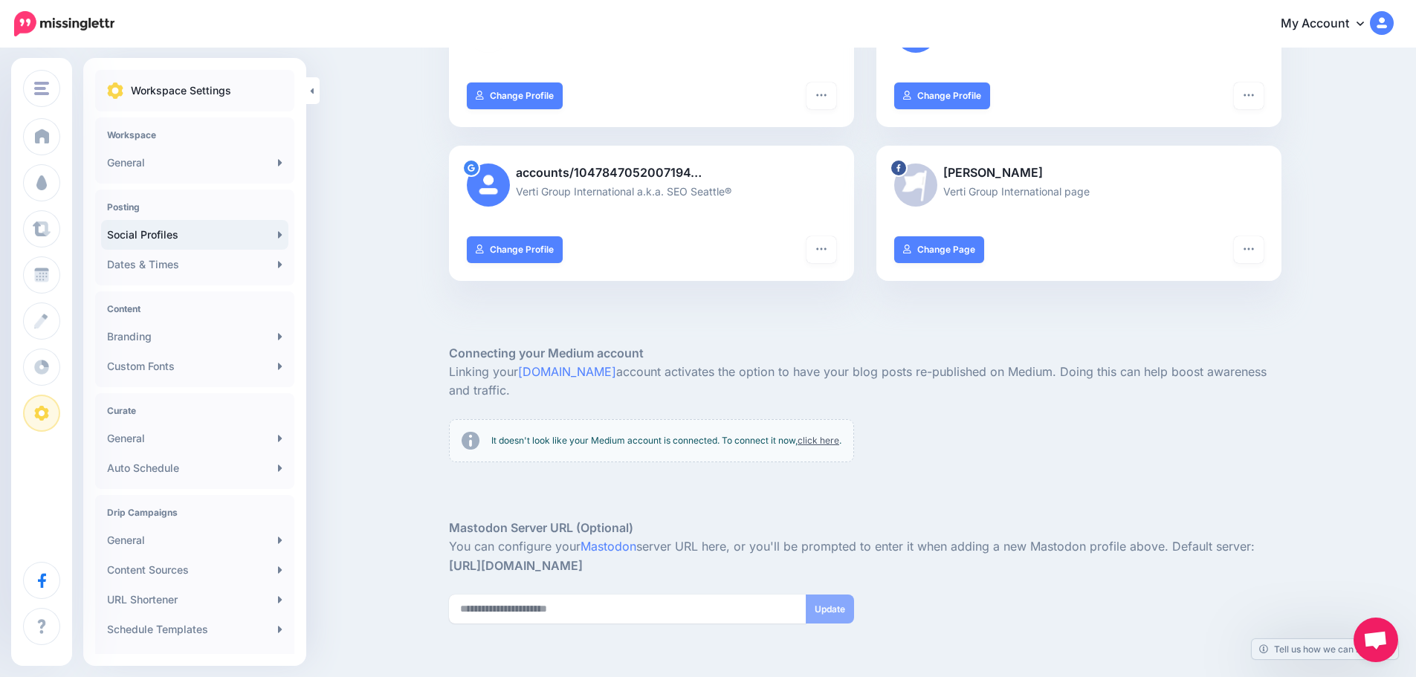
scroll to position [446, 0]
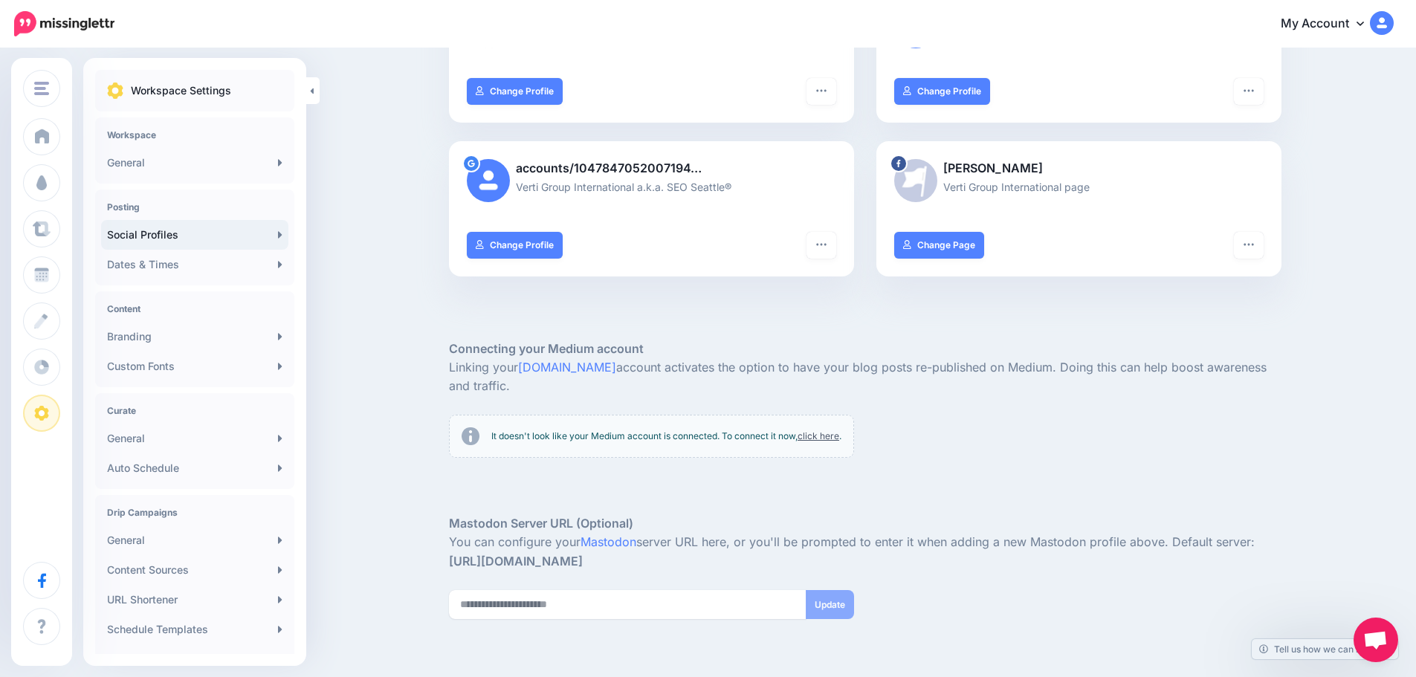
click at [818, 431] on link "click here" at bounding box center [818, 435] width 42 height 11
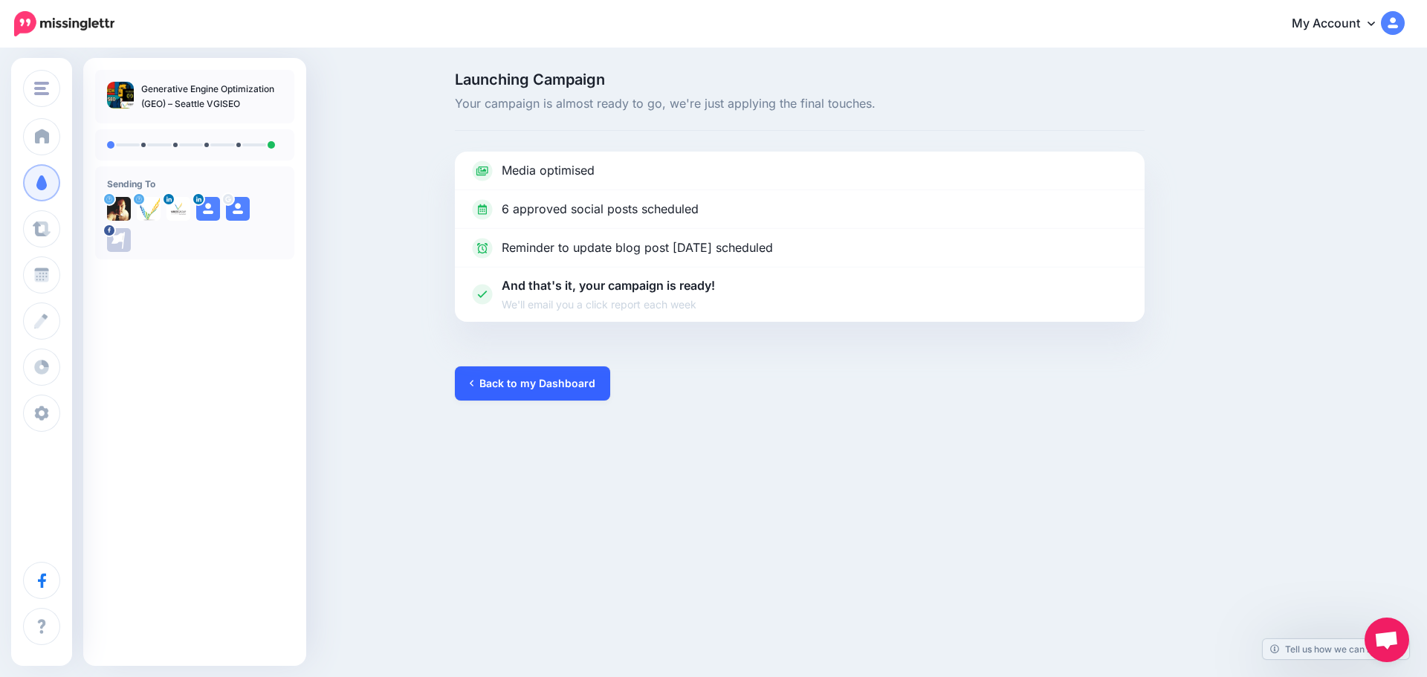
click at [562, 383] on link "Back to my Dashboard" at bounding box center [532, 383] width 155 height 34
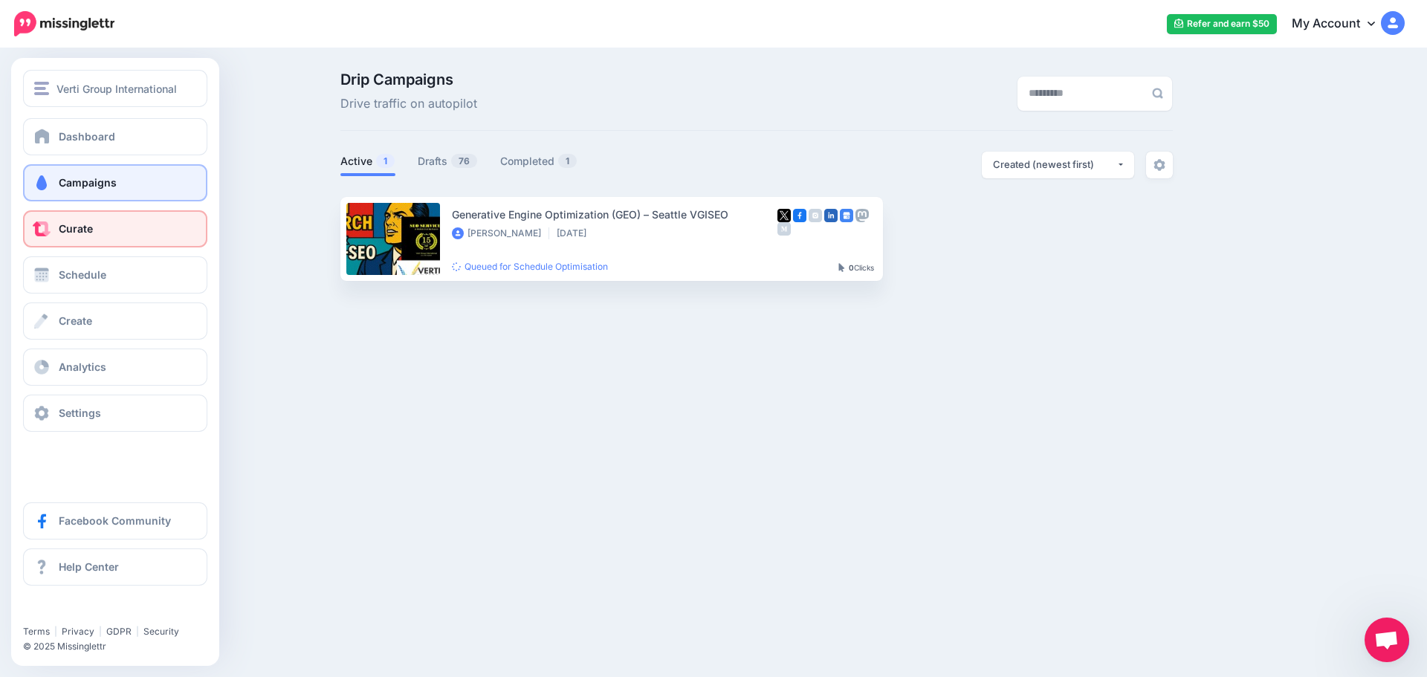
click at [78, 231] on span "Curate" at bounding box center [76, 228] width 34 height 13
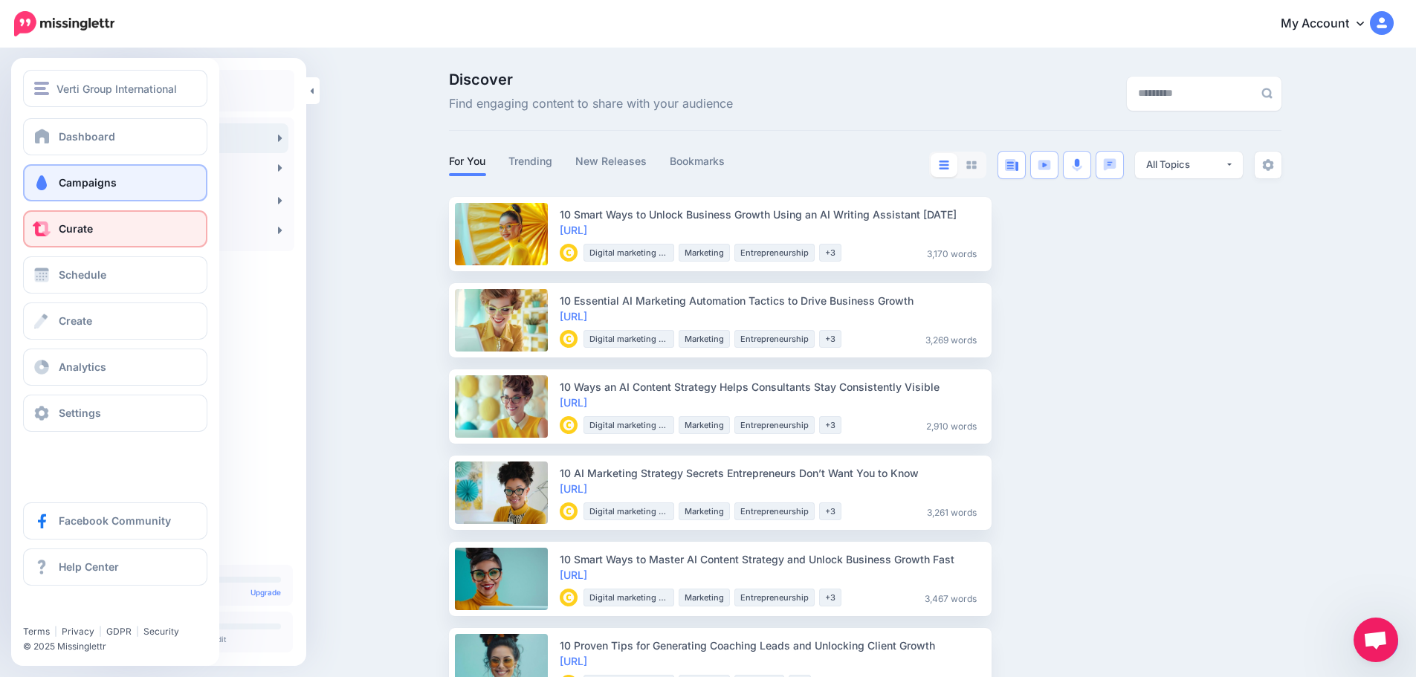
click at [94, 179] on span "Campaigns" at bounding box center [88, 182] width 58 height 13
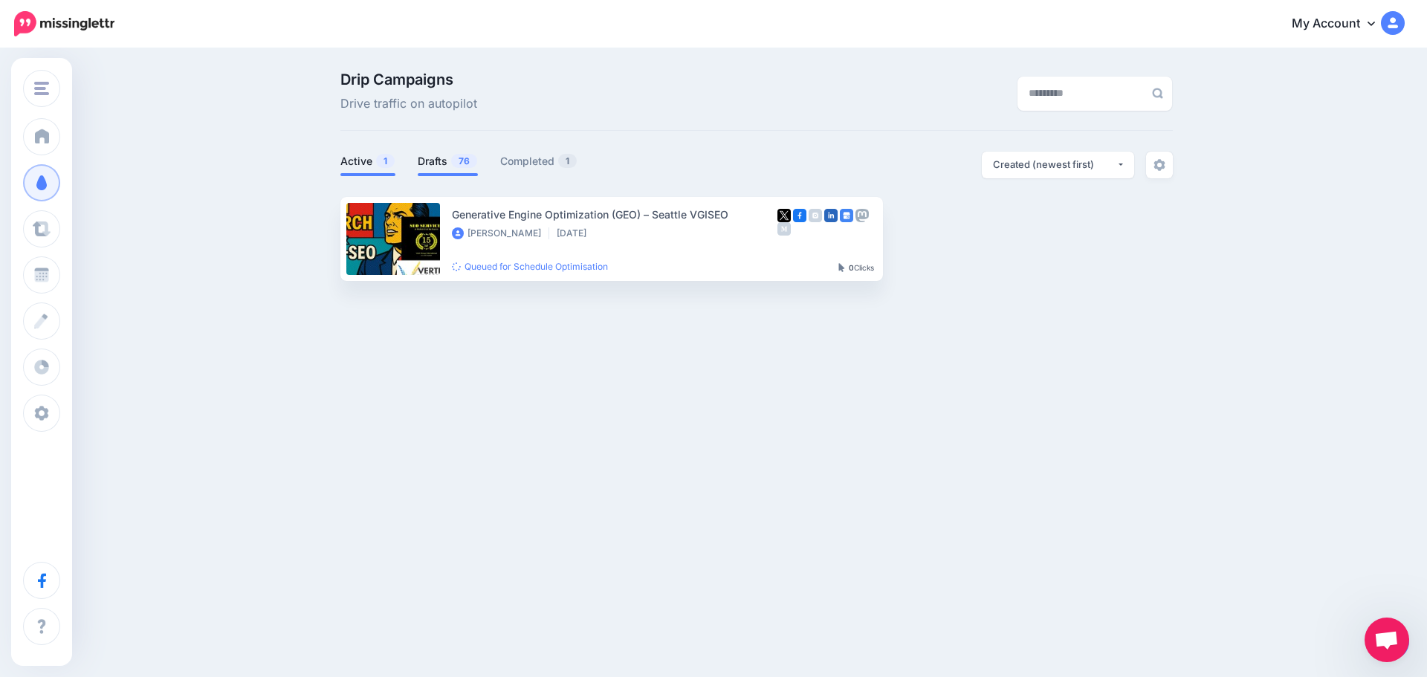
click at [427, 161] on link "Drafts 76" at bounding box center [448, 161] width 60 height 18
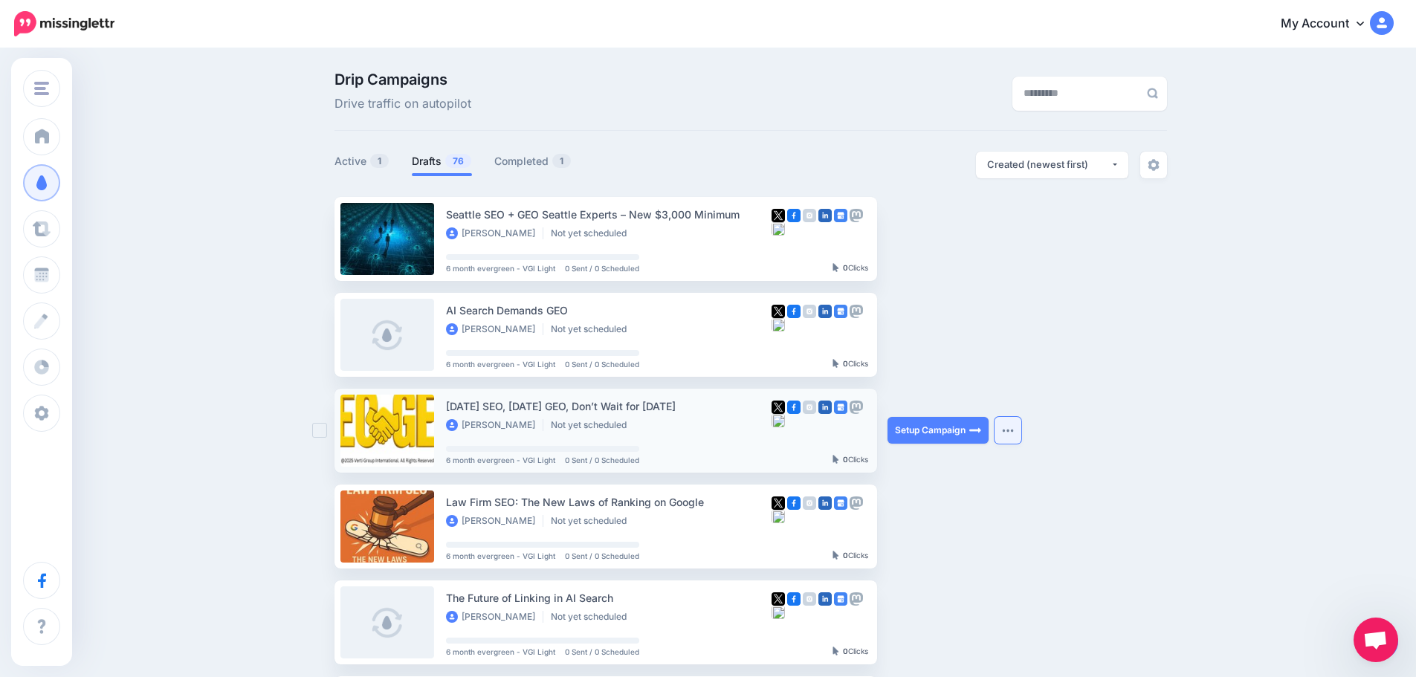
click at [1011, 430] on img "button" at bounding box center [1008, 430] width 12 height 4
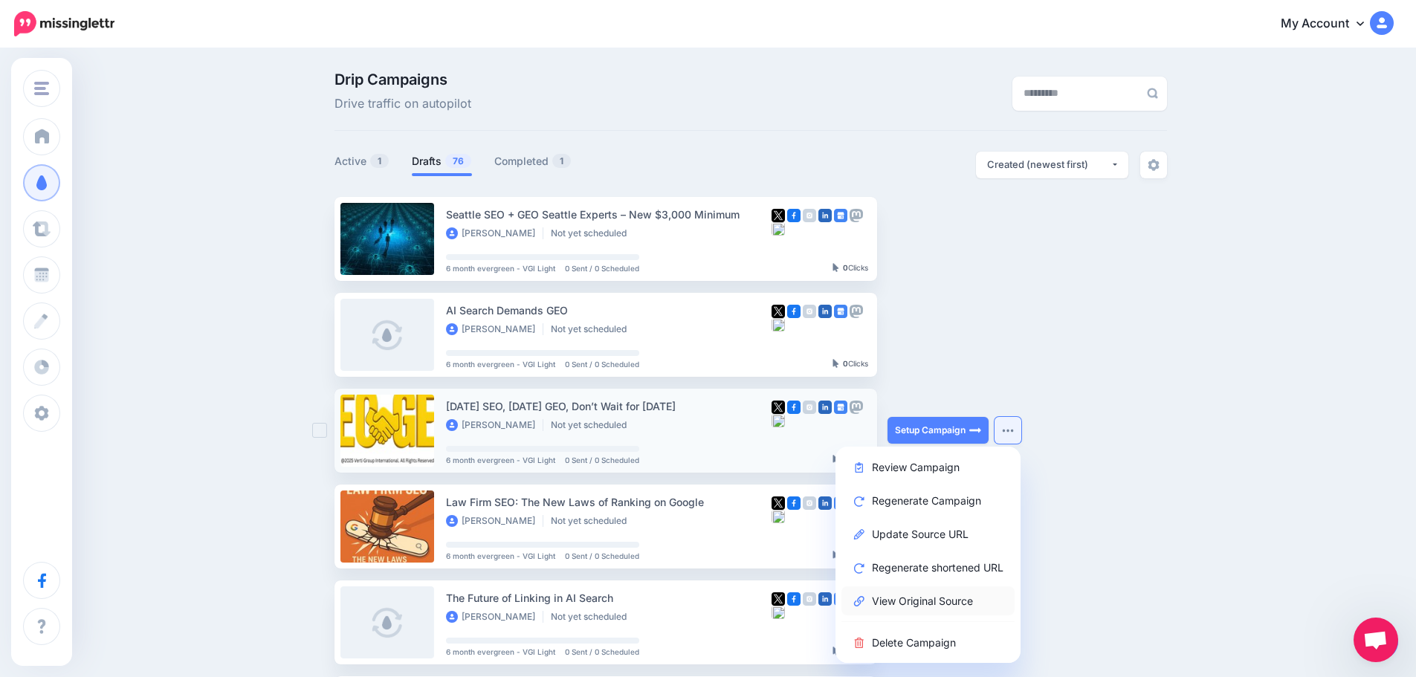
click at [938, 600] on link "View Original Source" at bounding box center [927, 600] width 173 height 29
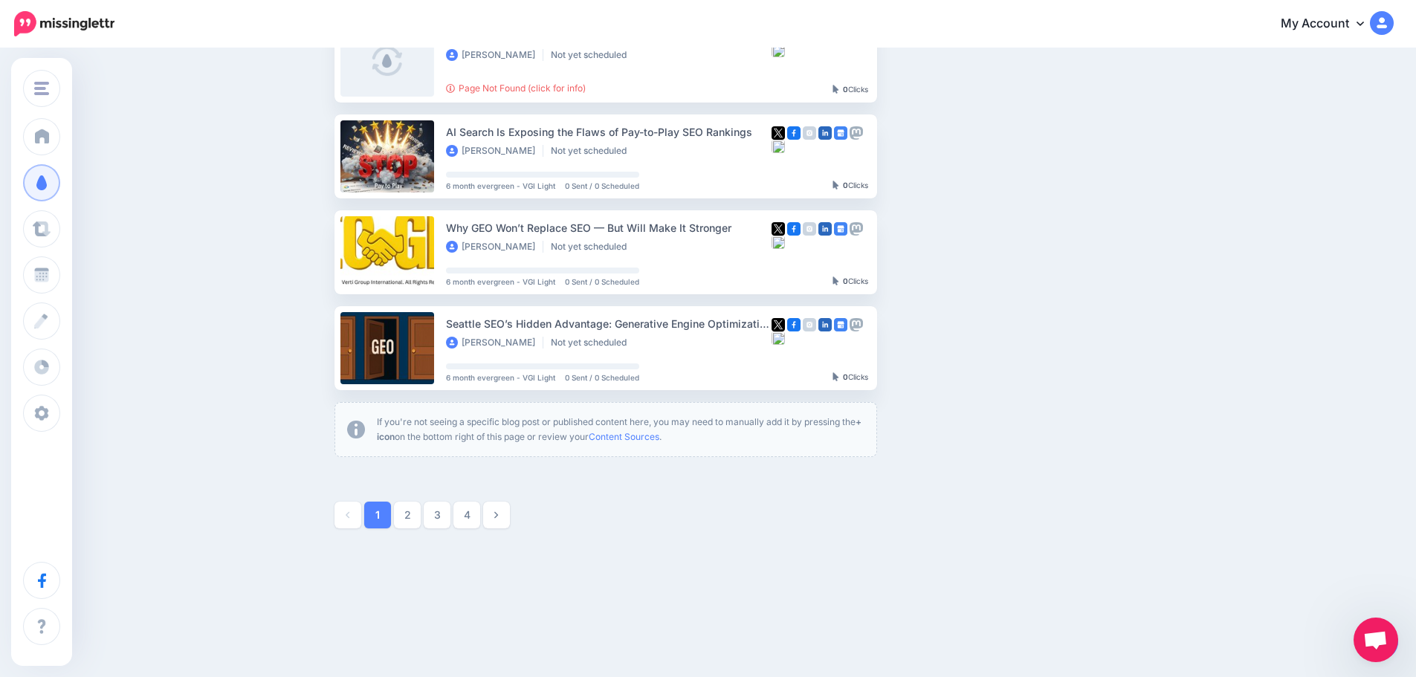
scroll to position [754, 0]
